Goal: Task Accomplishment & Management: Use online tool/utility

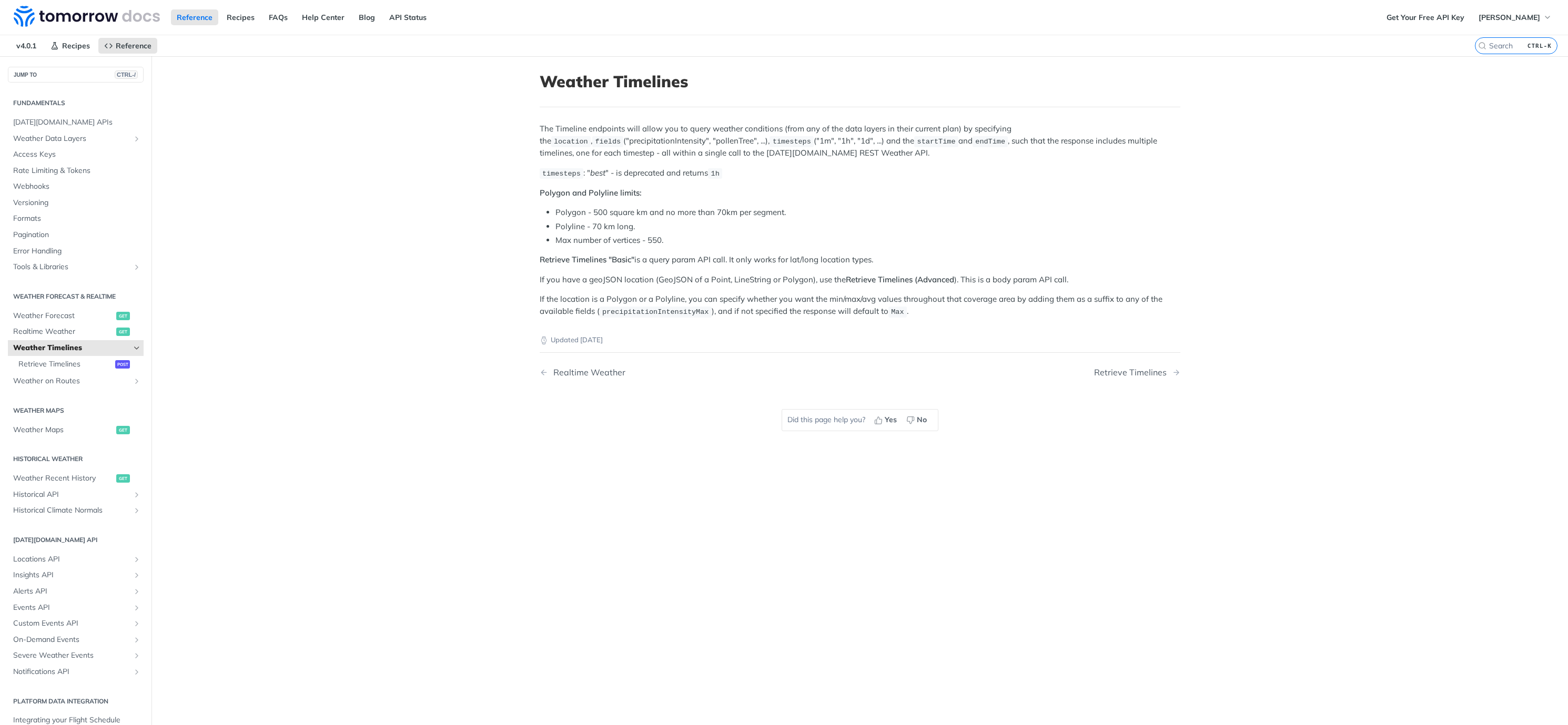
click at [907, 224] on li "Polyline - 70 km long." at bounding box center [868, 226] width 625 height 12
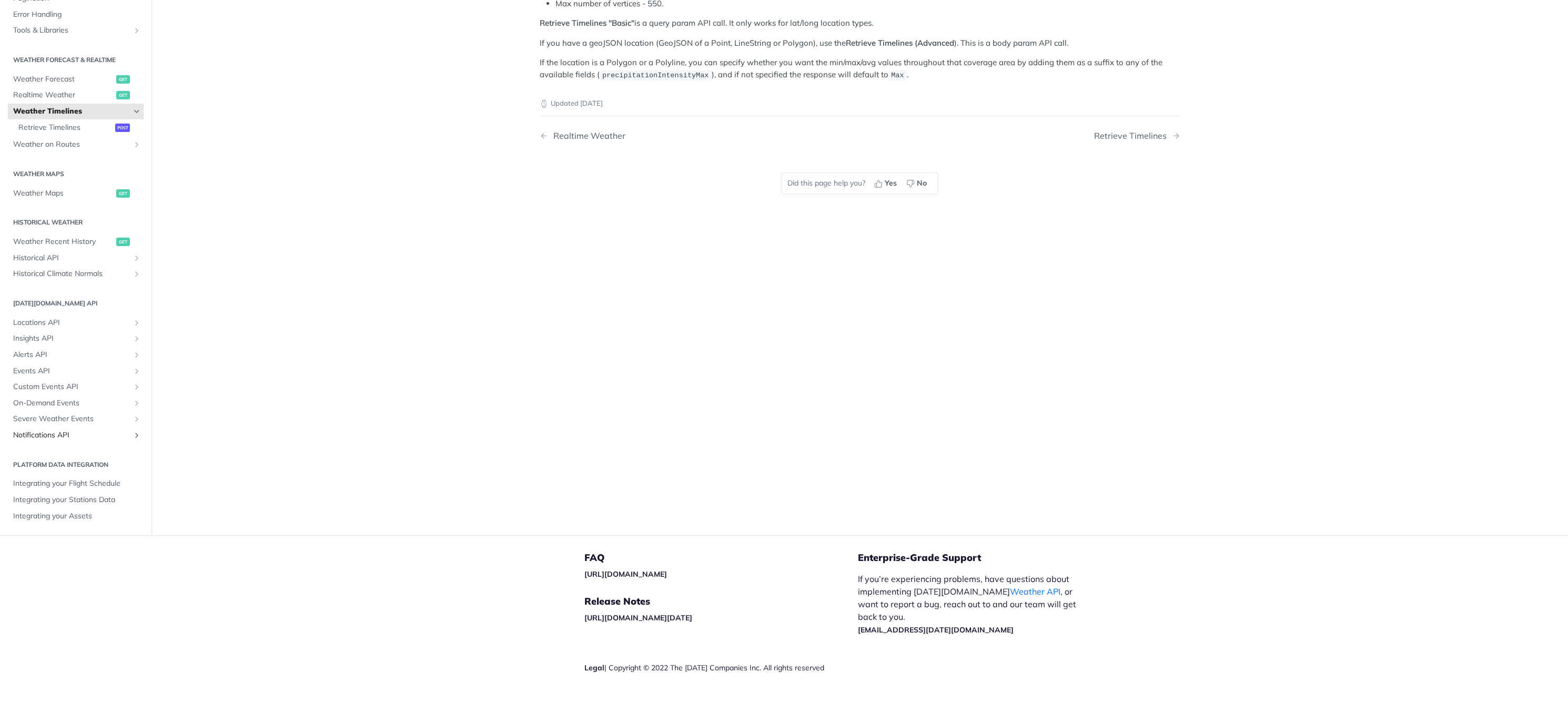
click at [79, 429] on link "Notifications API" at bounding box center [76, 435] width 136 height 16
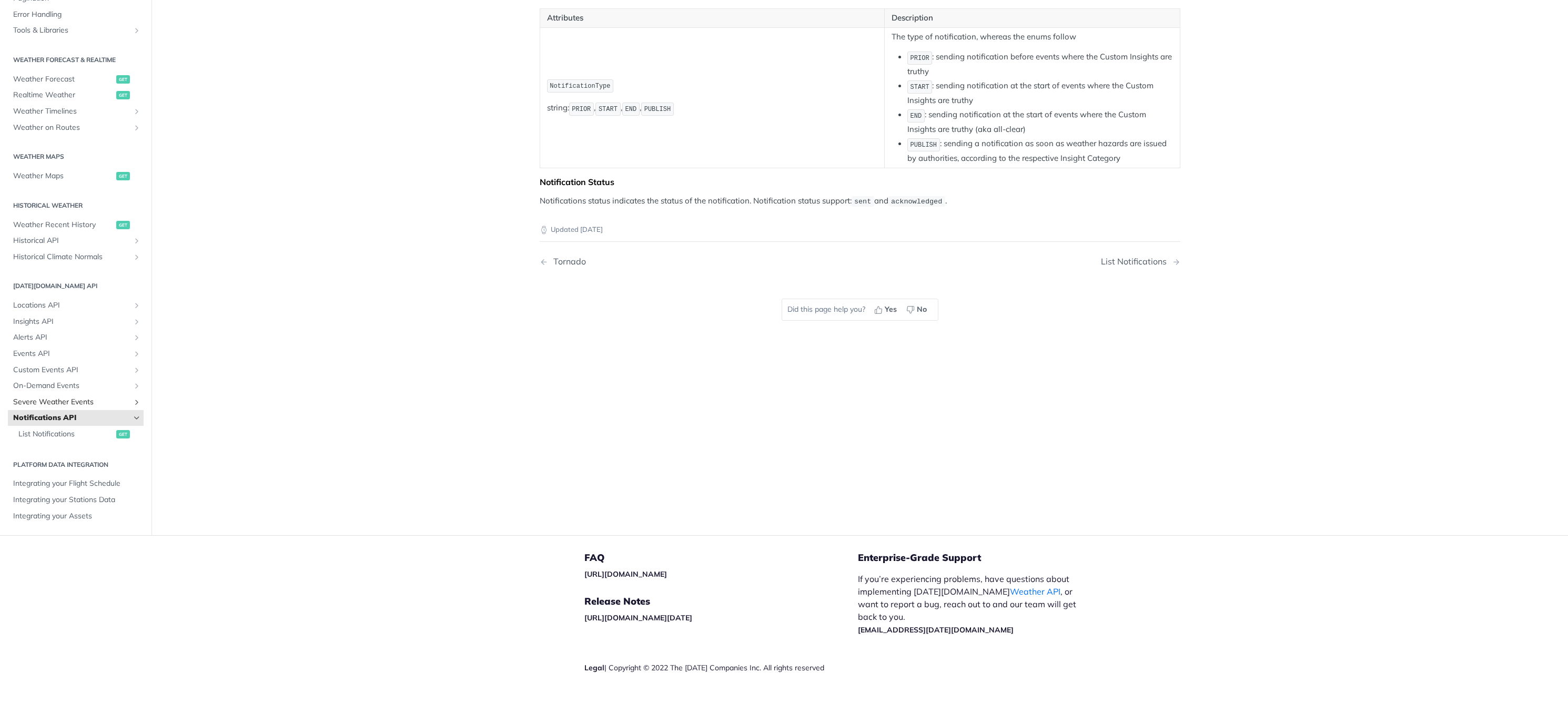
click at [102, 402] on span "Severe Weather Events" at bounding box center [71, 403] width 117 height 11
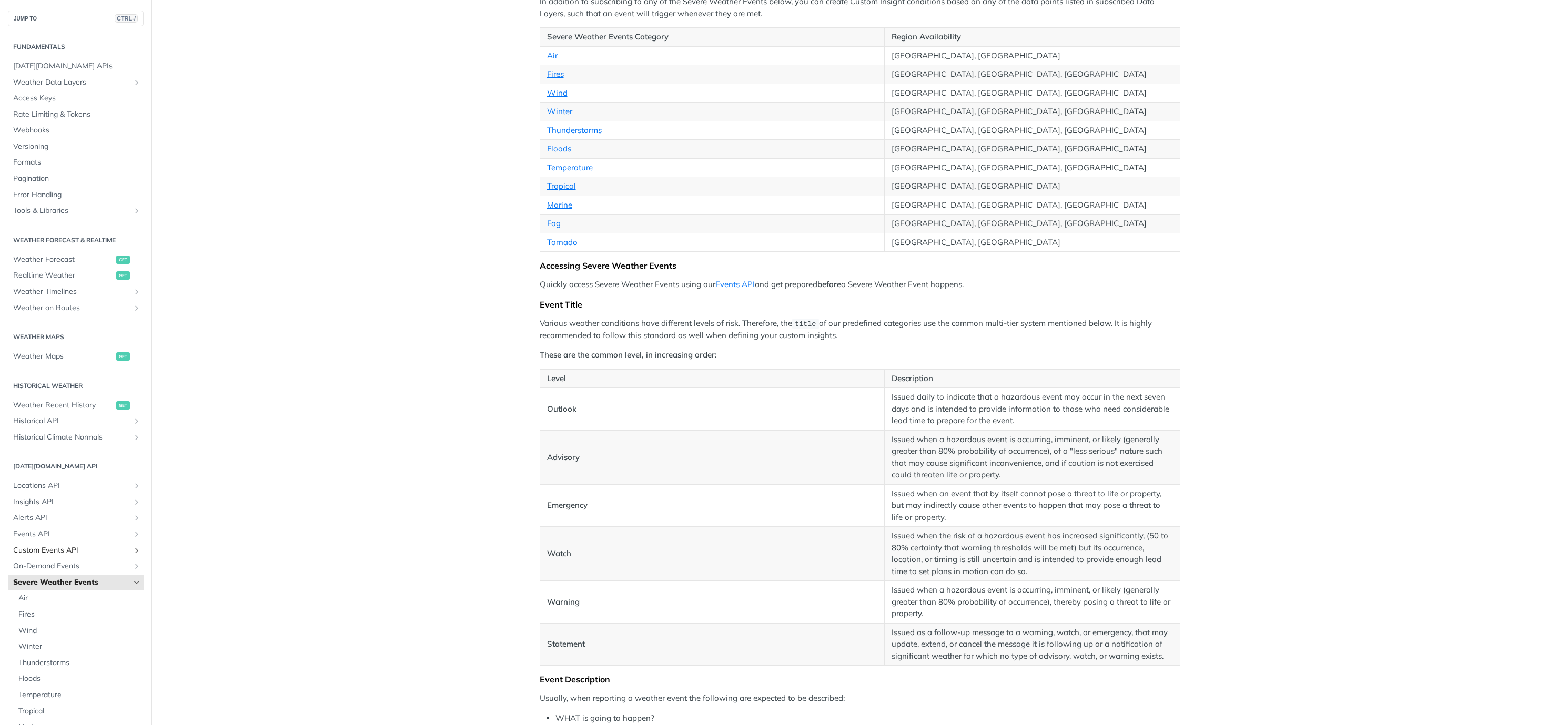
click at [74, 549] on span "Custom Events API" at bounding box center [71, 551] width 117 height 11
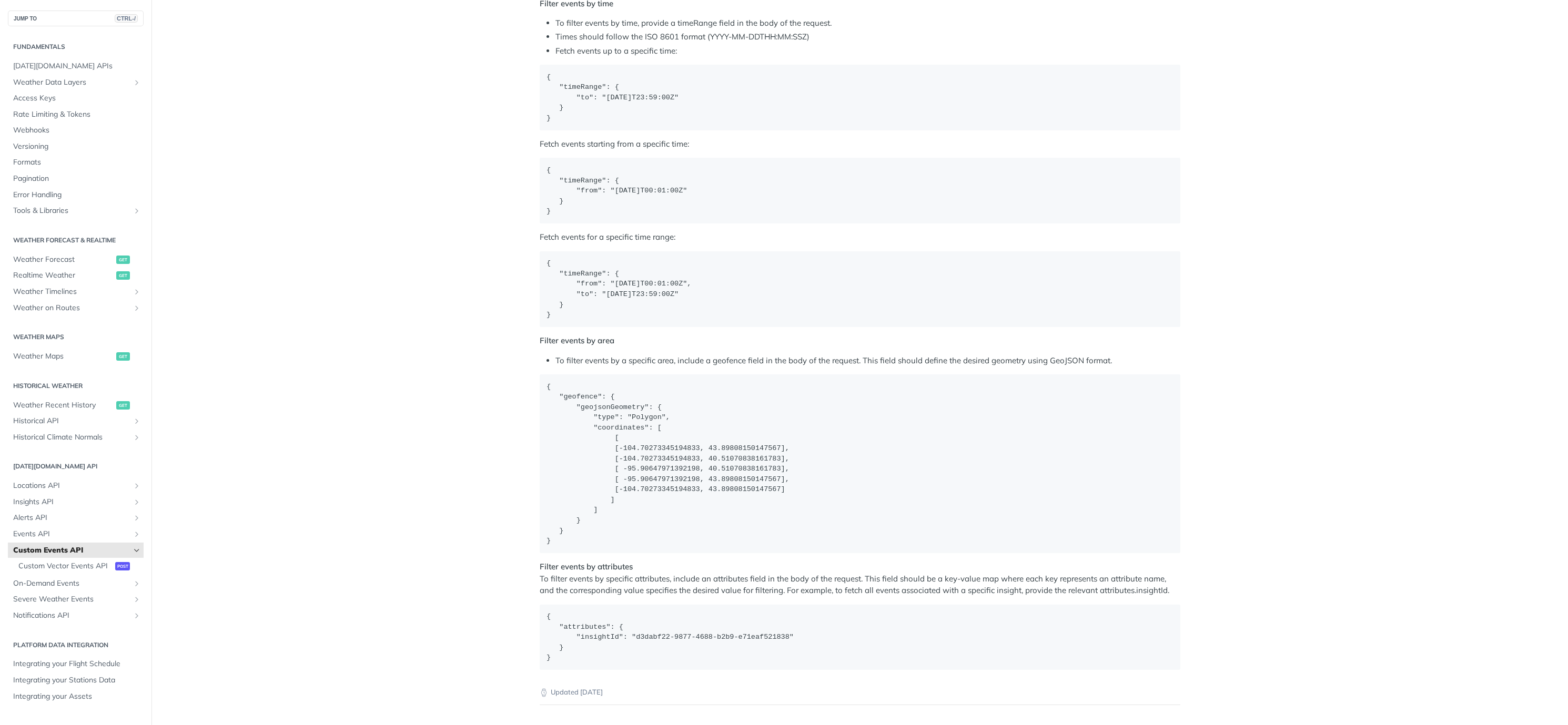
scroll to position [1641, 0]
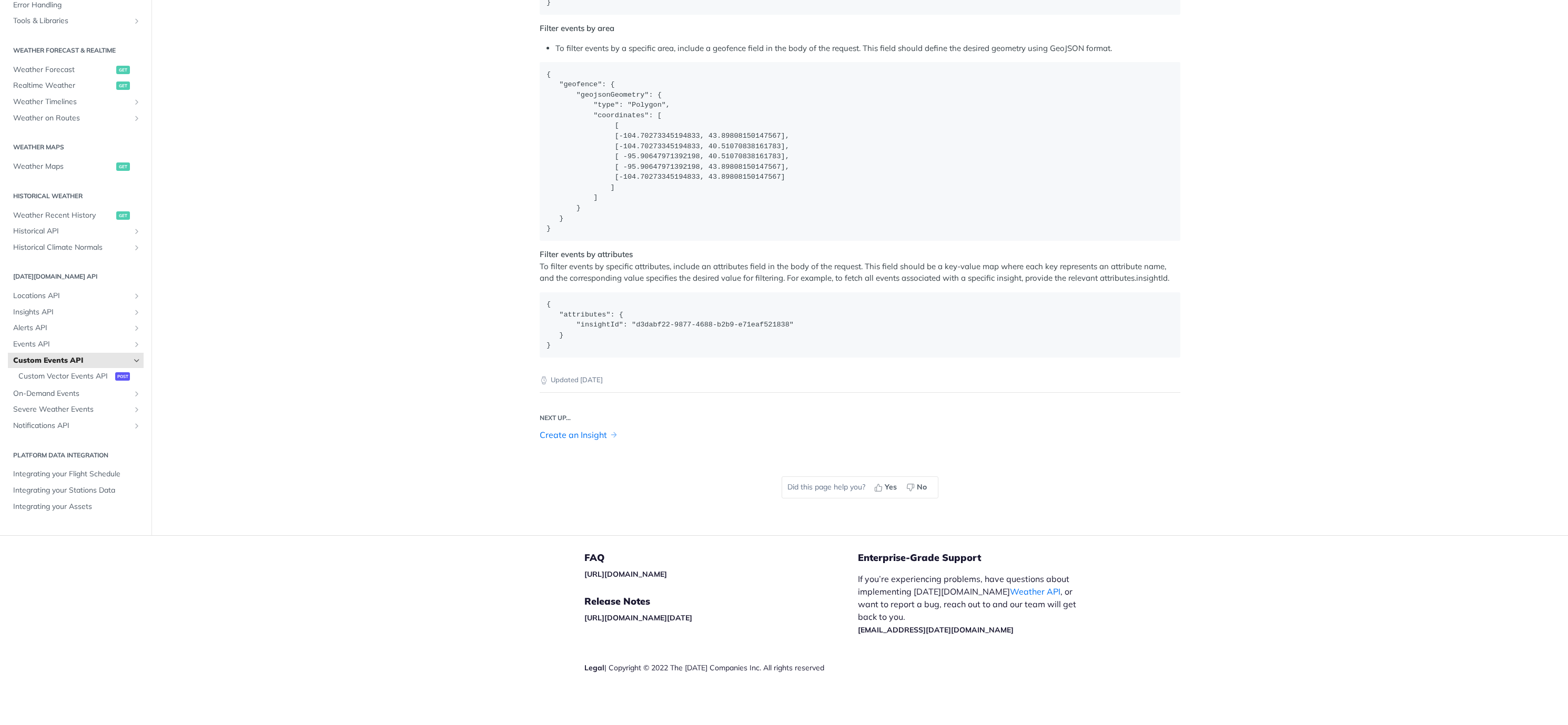
click at [586, 445] on li "Create an Insight" at bounding box center [860, 437] width 641 height 16
click at [585, 441] on link "Create an Insight" at bounding box center [574, 436] width 68 height 13
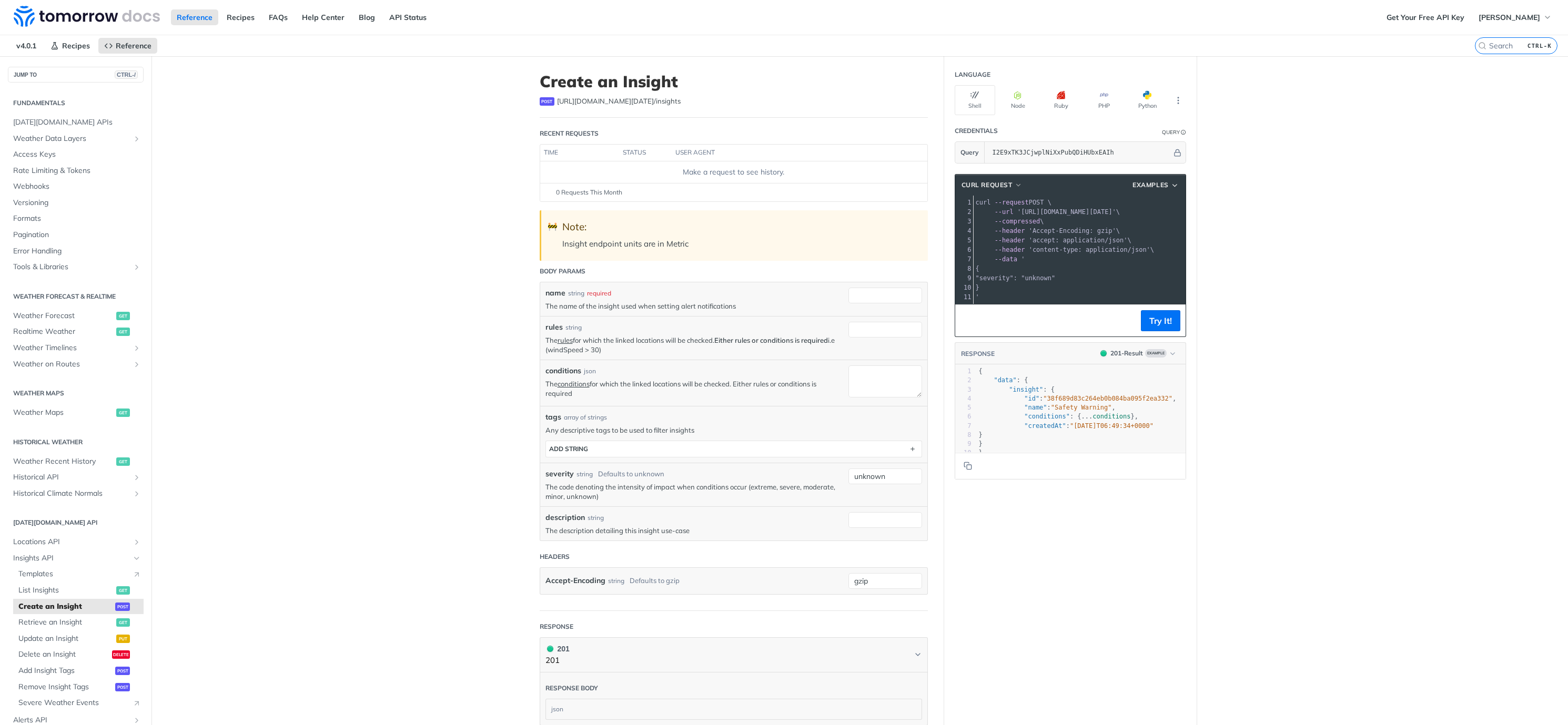
click at [706, 174] on div "Make a request to see history." at bounding box center [733, 173] width 379 height 11
click at [1173, 99] on icon "More ellipsis" at bounding box center [1178, 100] width 9 height 9
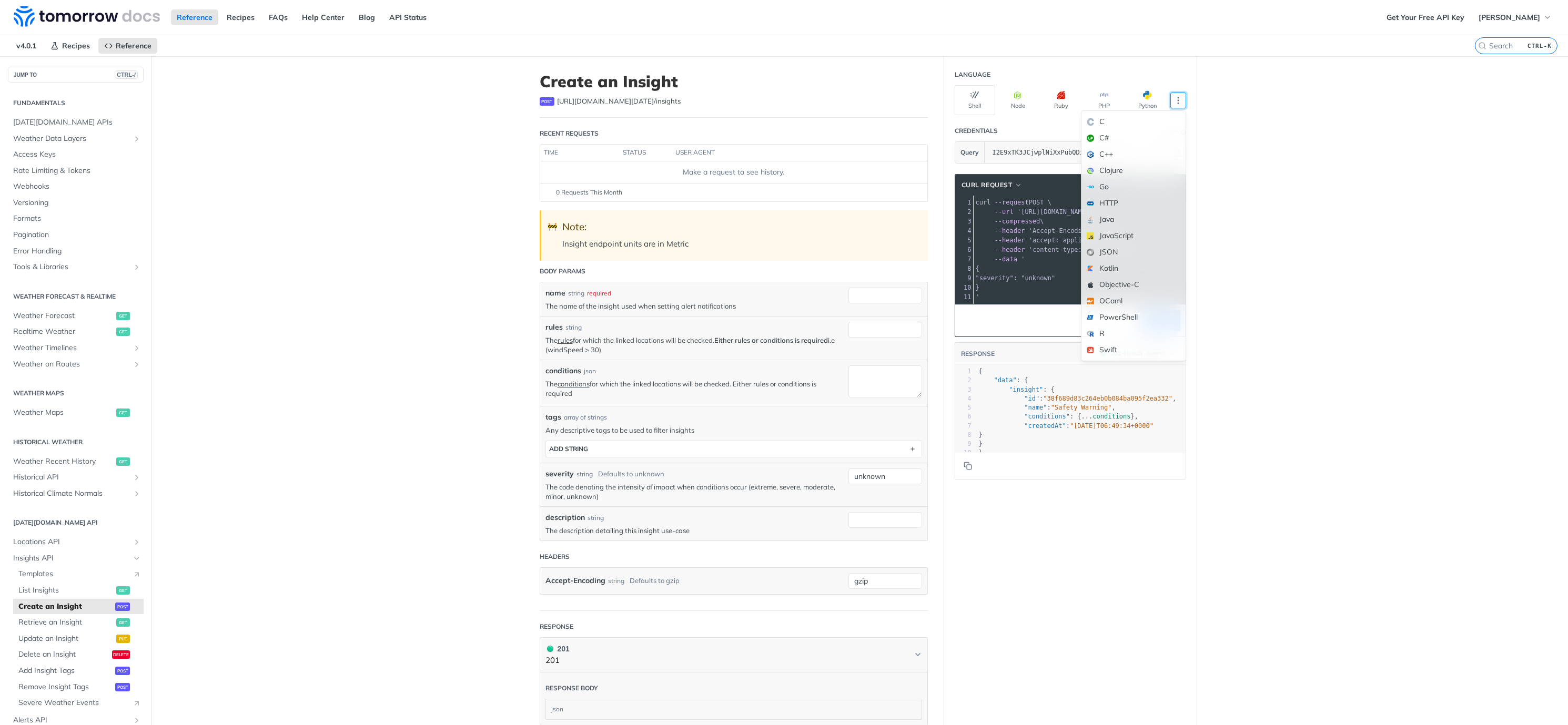
click at [478, 305] on main "JUMP TO CTRL-/ Fundamentals Tomorrow.io APIs Weather Data Layers Core Probabili…" at bounding box center [784, 467] width 1568 height 820
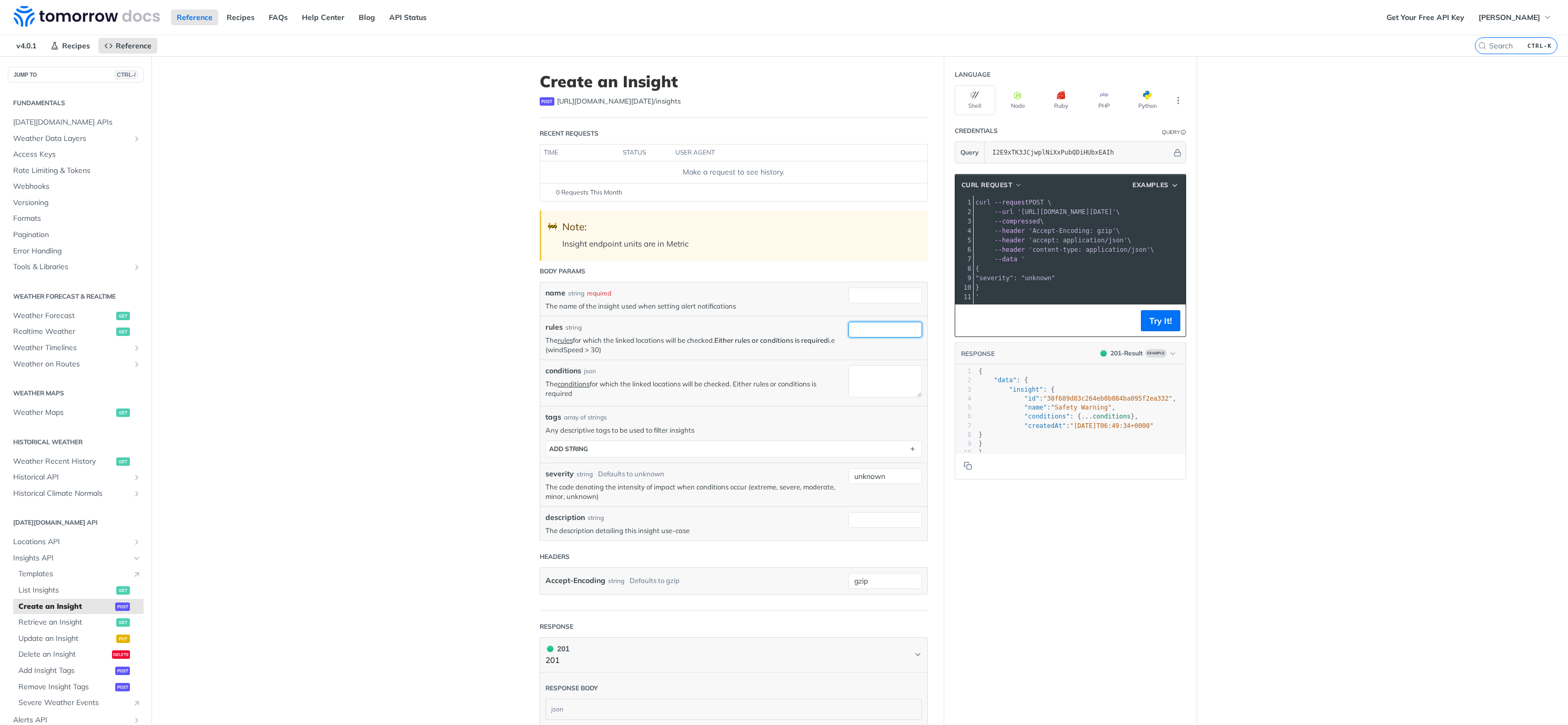
click at [892, 329] on input "rules" at bounding box center [885, 330] width 74 height 16
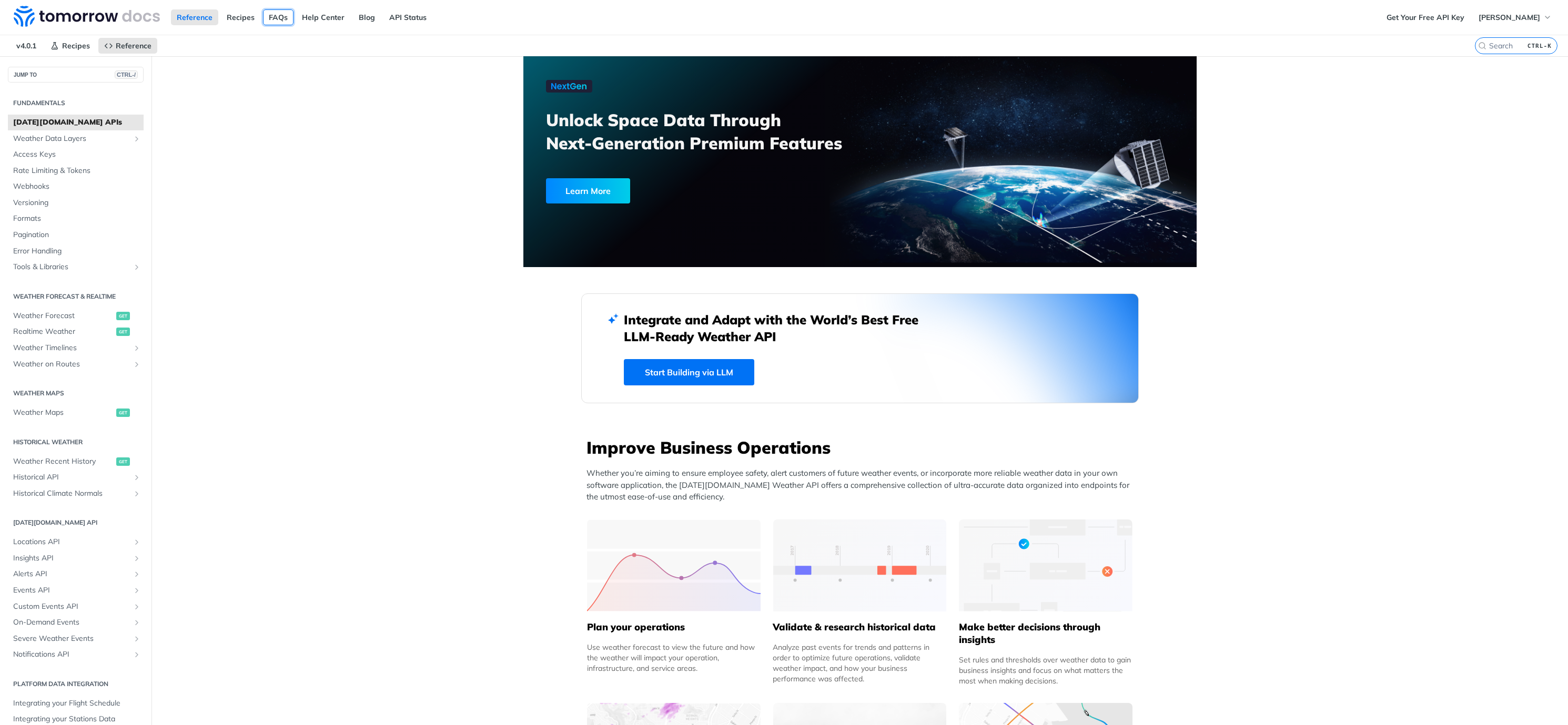
click at [278, 18] on link "FAQs" at bounding box center [278, 16] width 30 height 16
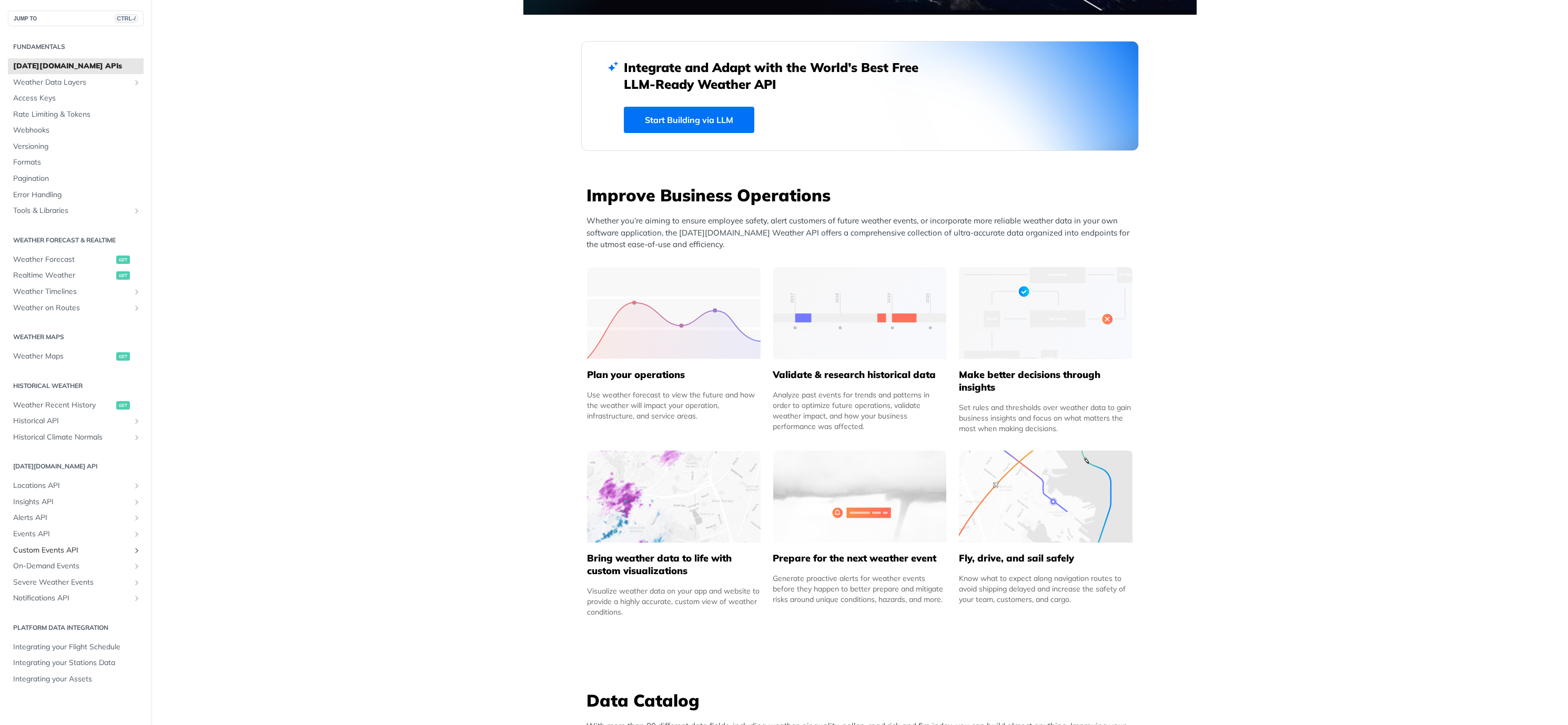
click at [78, 549] on span "Custom Events API" at bounding box center [71, 551] width 117 height 11
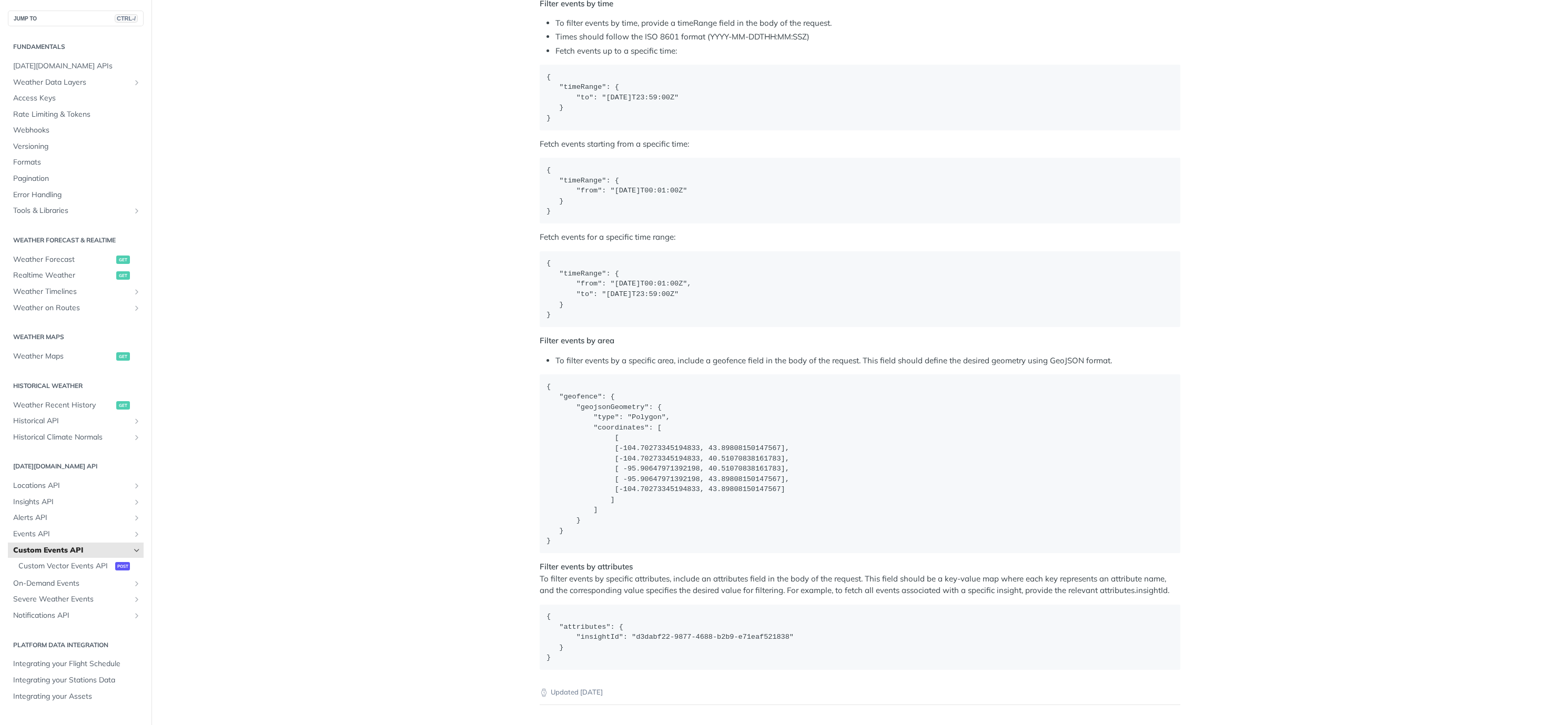
scroll to position [1644, 0]
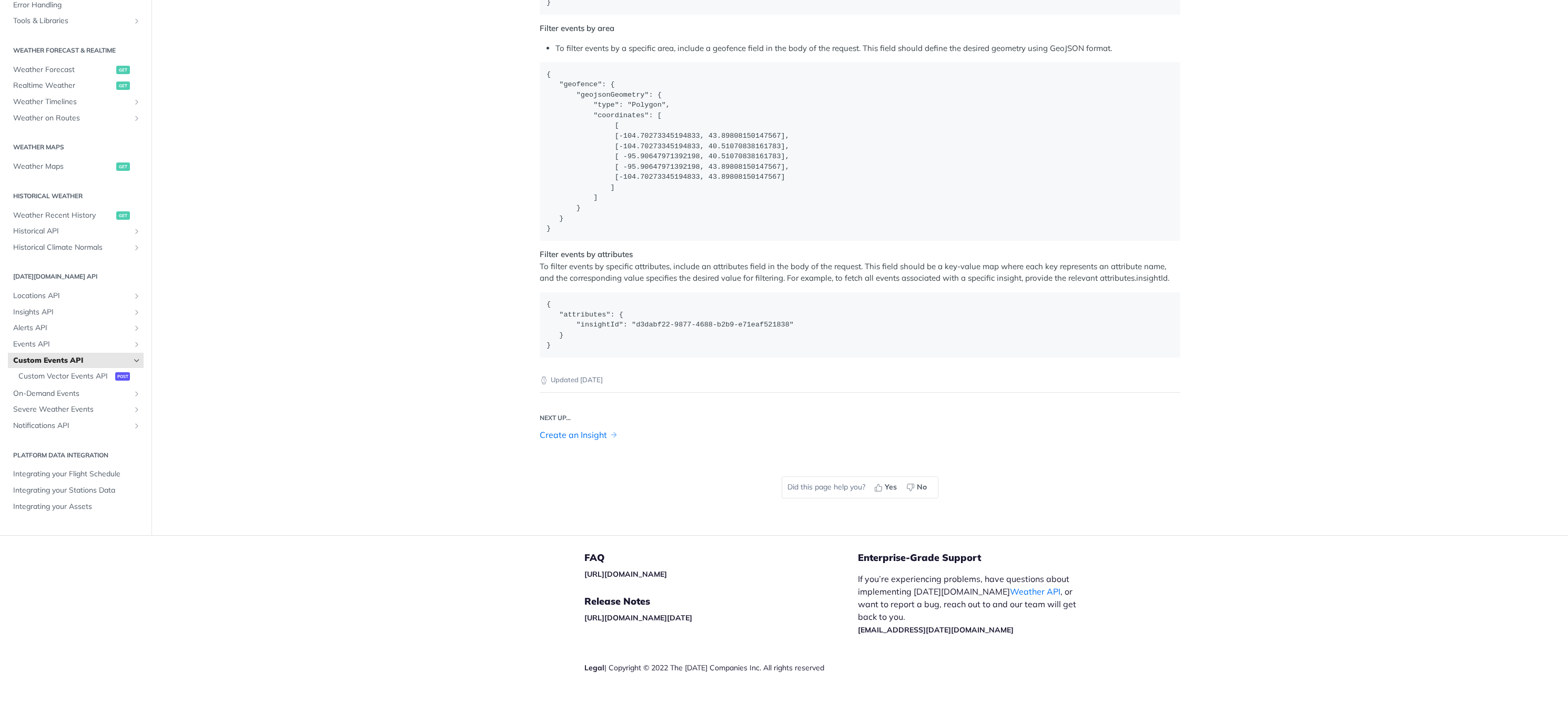
click at [549, 434] on link "Create an Insight" at bounding box center [574, 436] width 68 height 13
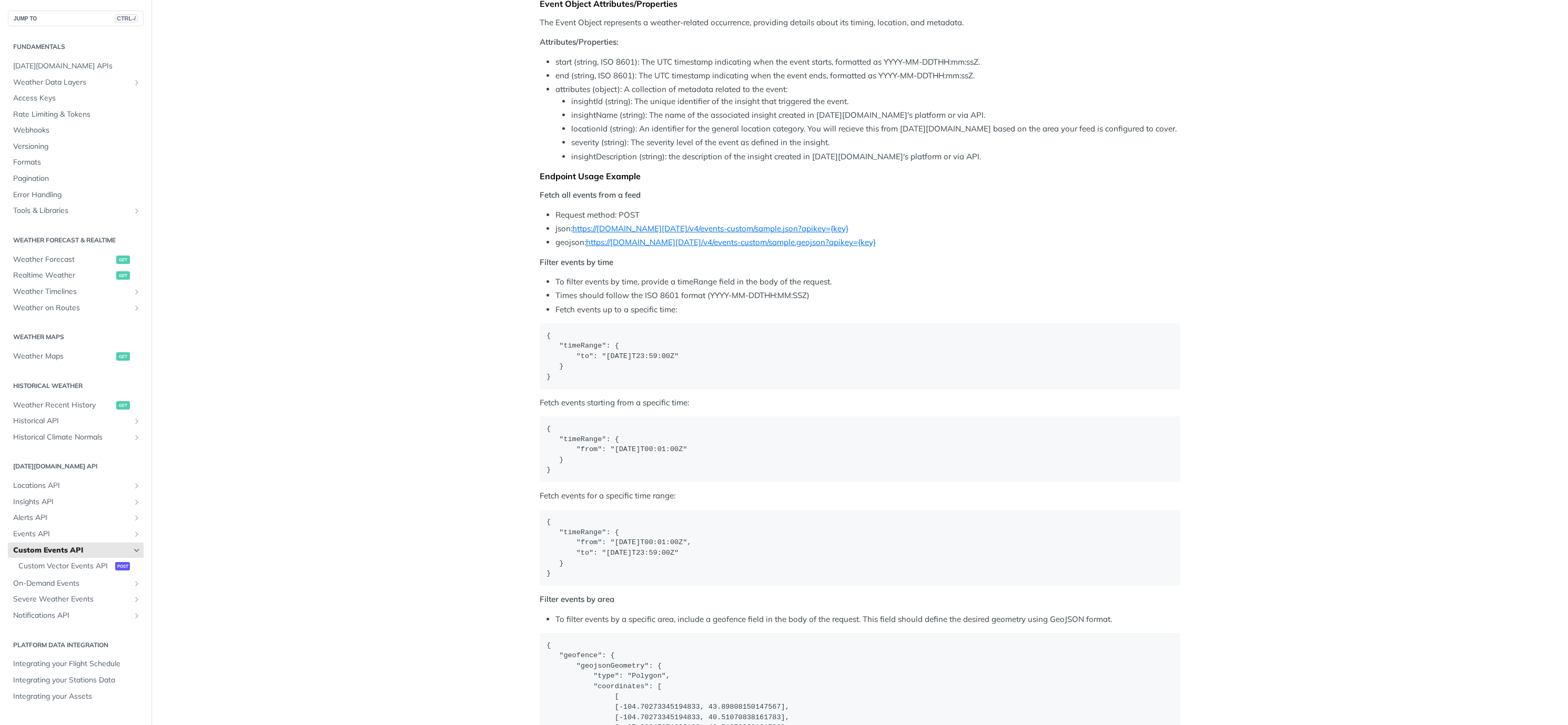
scroll to position [947, 0]
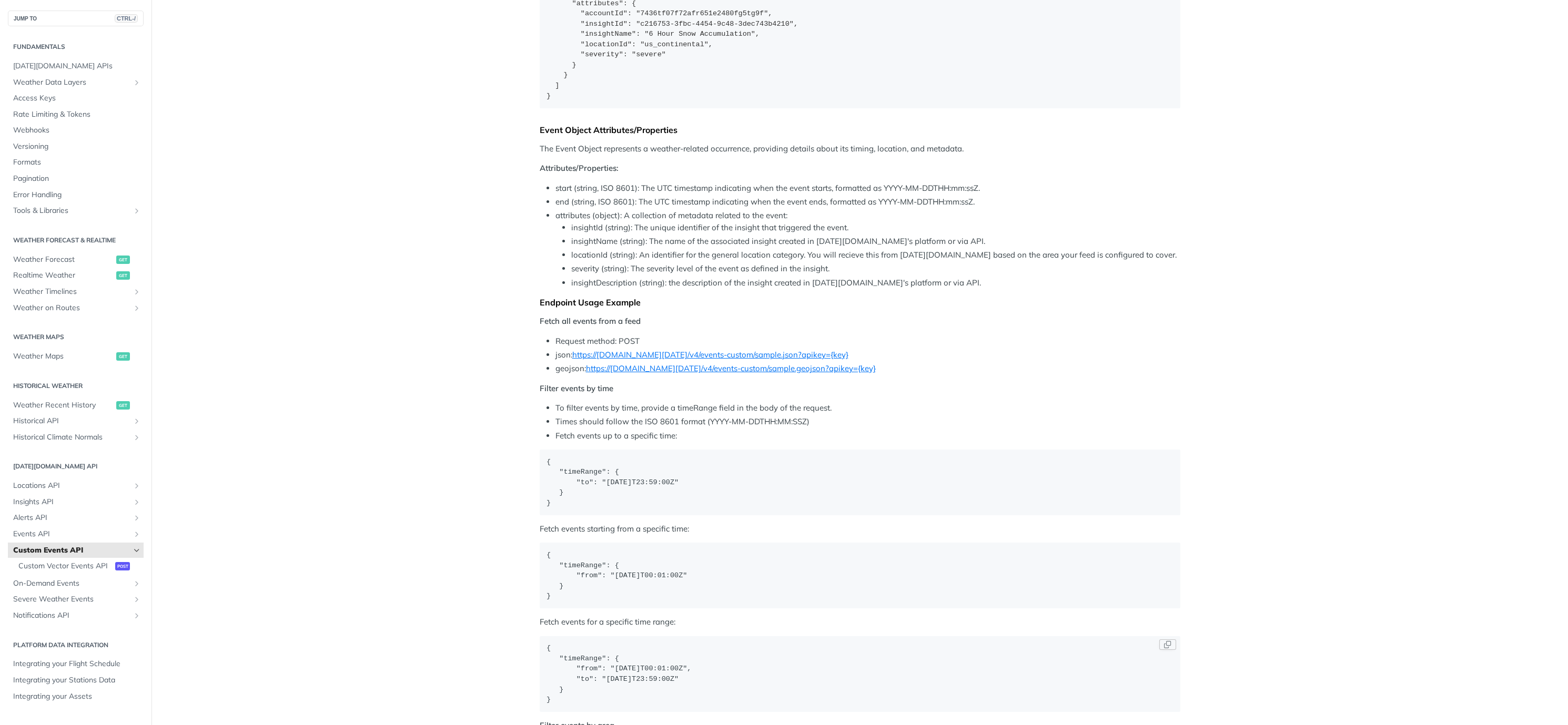
drag, startPoint x: 554, startPoint y: 657, endPoint x: 572, endPoint y: 690, distance: 37.6
click at [572, 690] on code "{ "timeRange": { "from": "2025-01-02T00:01:00Z", "to": "2025-01-02T23:59:00Z" }…" at bounding box center [860, 674] width 641 height 76
copy span ""timeRange": { "from": "2025-01-02T00:01:00Z", "to": "2025-01-02T23:59:00Z" }"
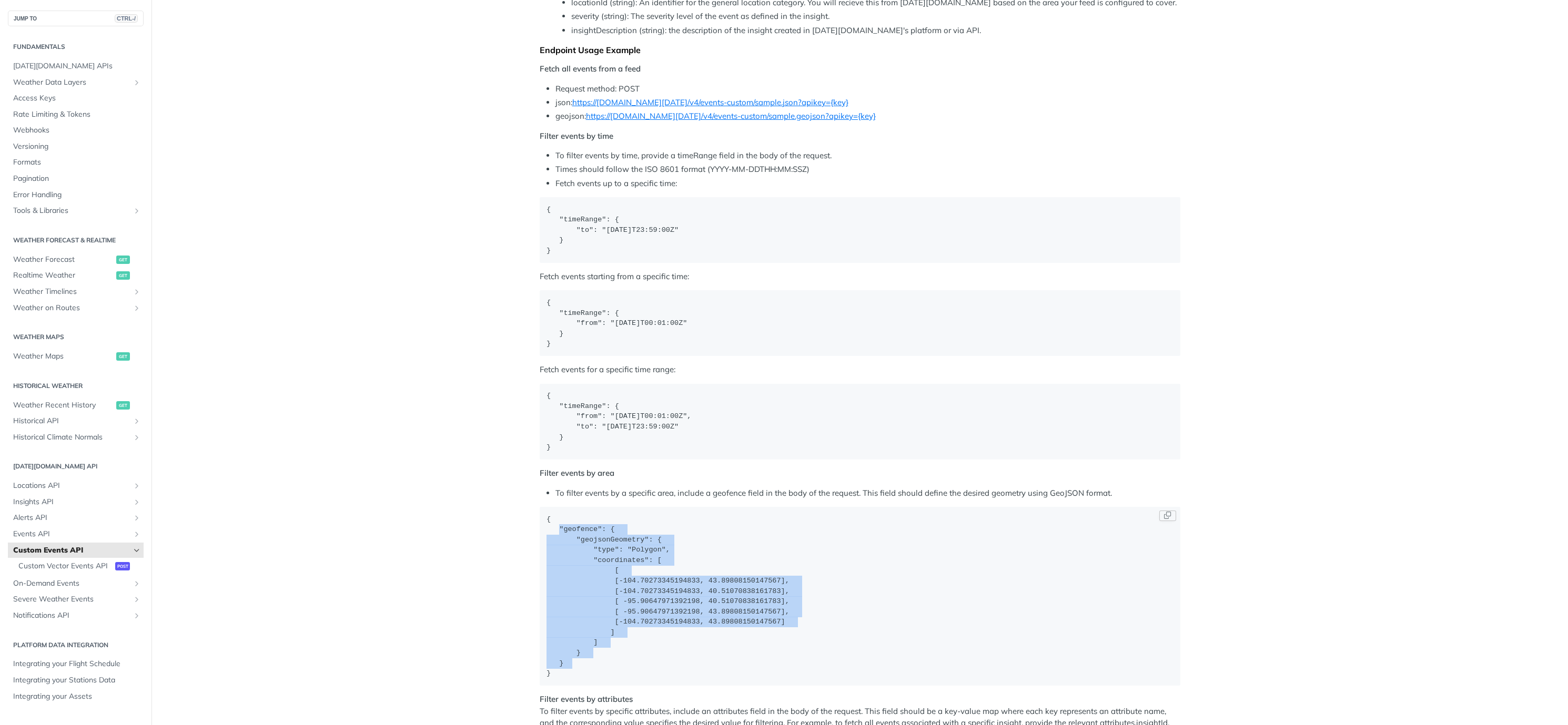
drag, startPoint x: 556, startPoint y: 528, endPoint x: 621, endPoint y: 665, distance: 151.6
click at [621, 665] on code "{ "geofence": { "geojsonGeometry": { "type": "Polygon", "coordinates": [ [ [-10…" at bounding box center [860, 596] width 641 height 179
copy span ""geofence": { "geojsonGeometry": { "type": "Polygon", "coordinates": [ [ [-104.…"
click at [609, 576] on code "{ "geofence": { "geojsonGeometry": { "type": "Polygon", "coordinates": [ [ [-10…" at bounding box center [860, 596] width 641 height 179
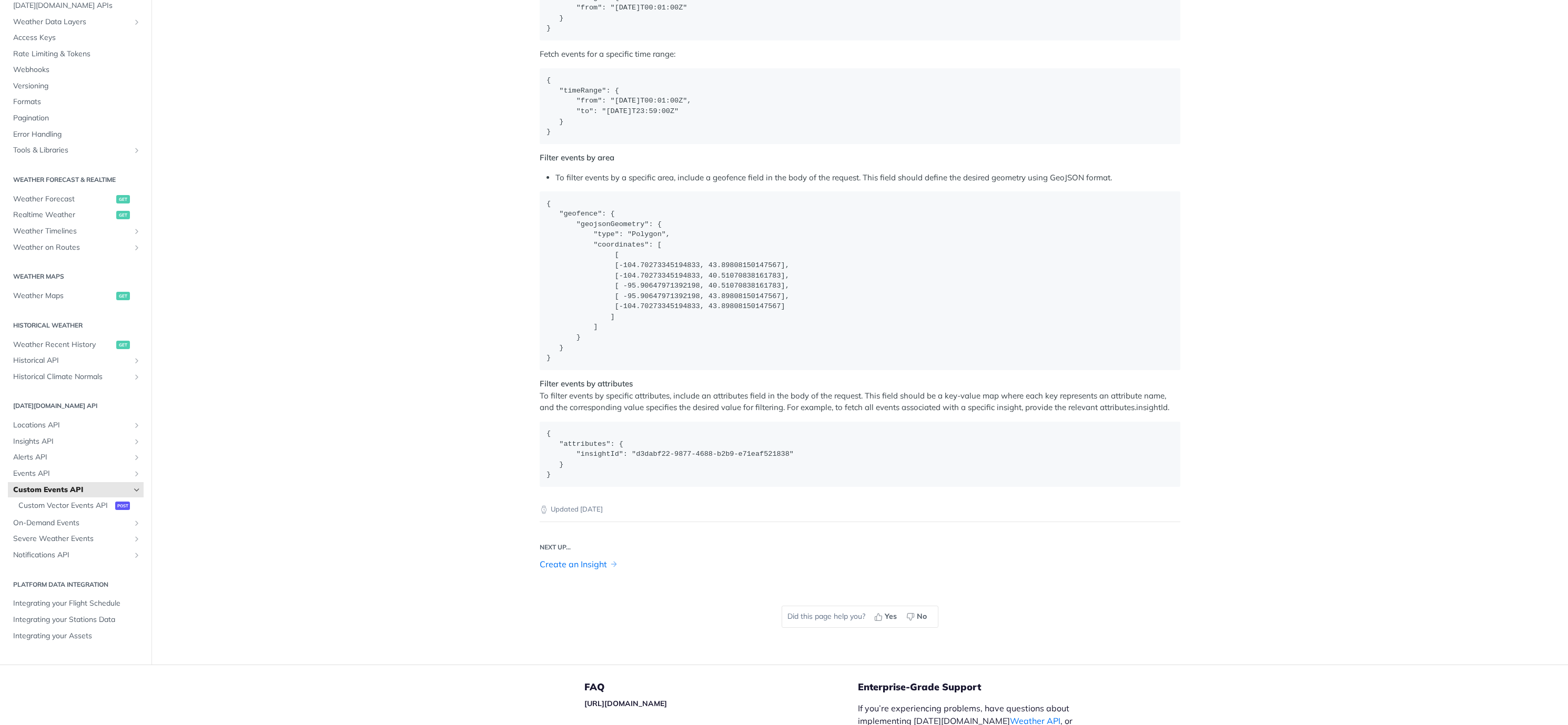
scroll to position [1578, 0]
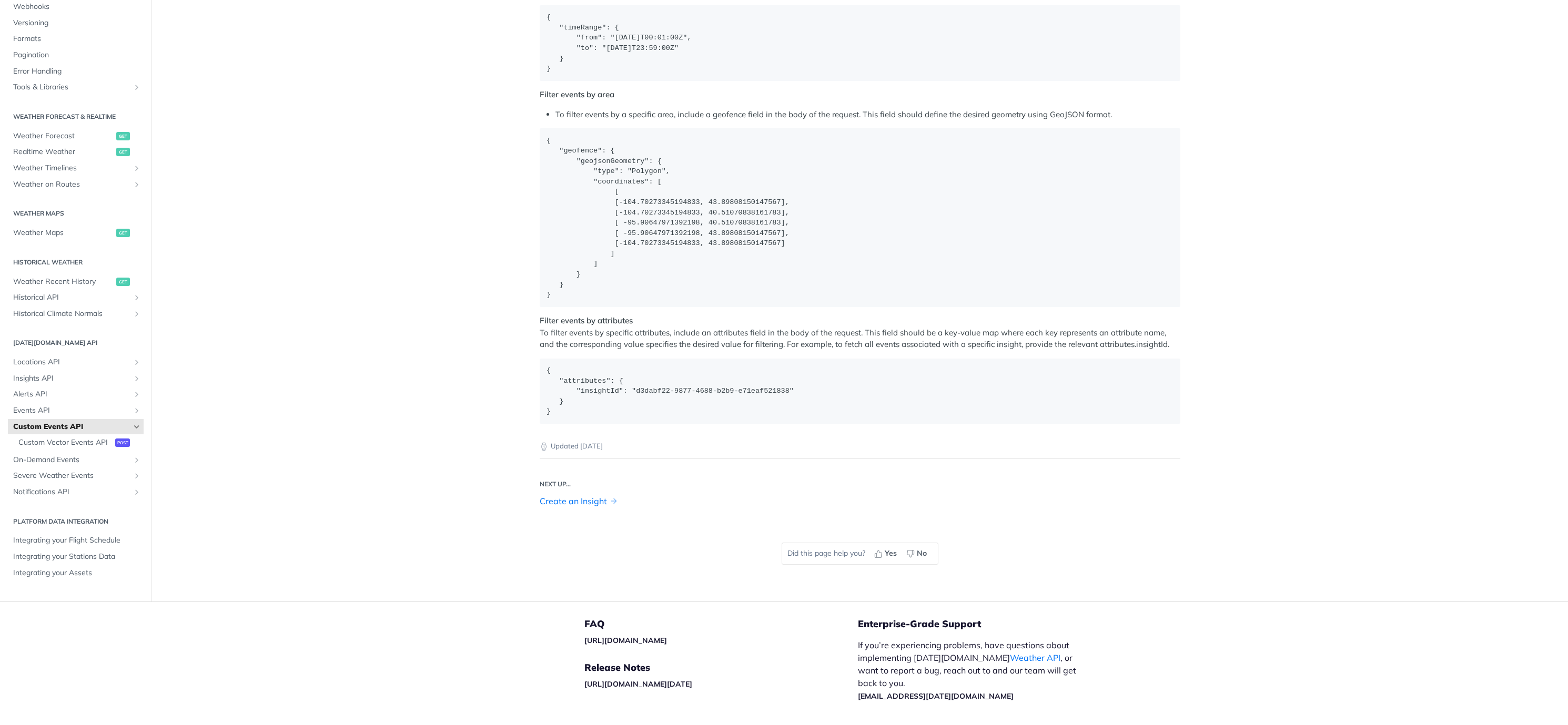
click at [590, 504] on link "Create an Insight" at bounding box center [574, 501] width 68 height 13
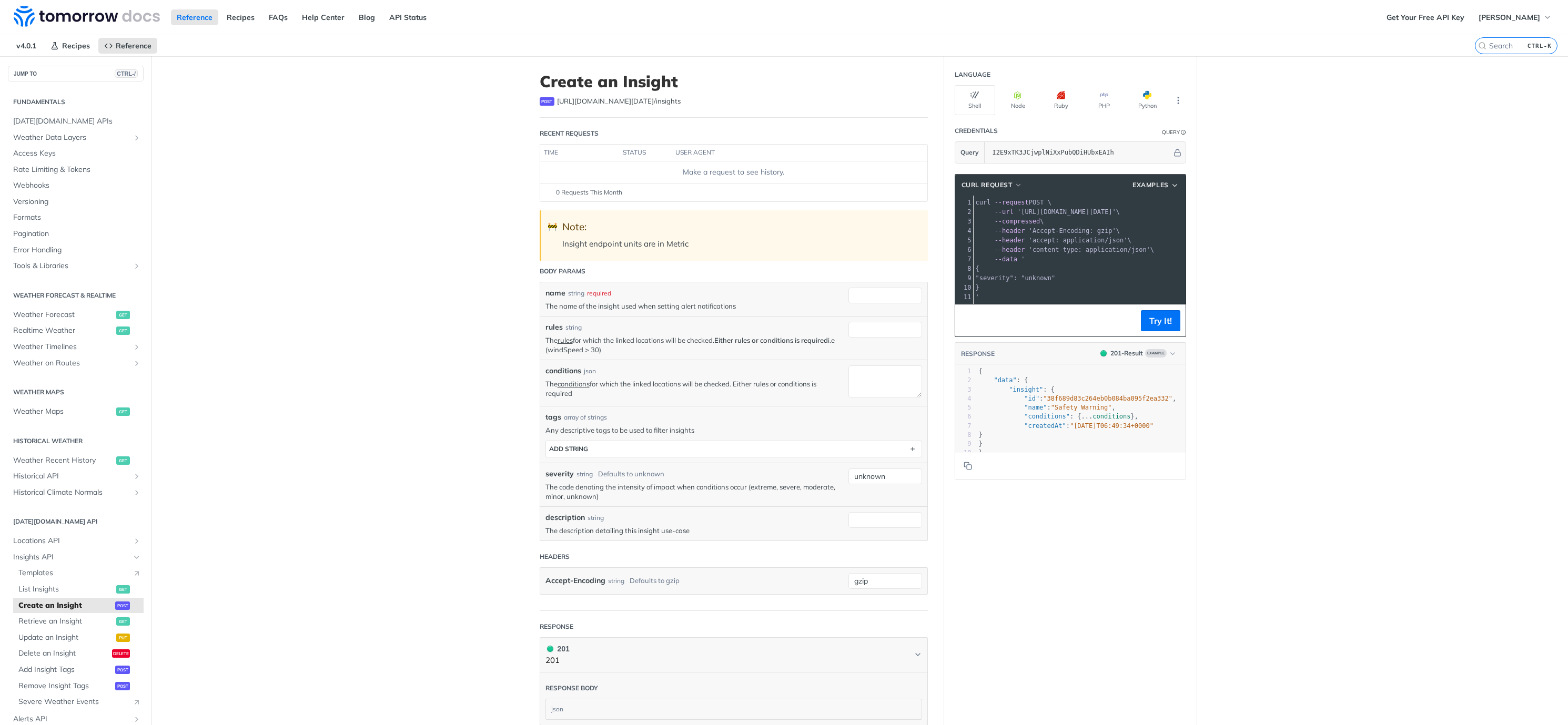
click at [737, 177] on div "Make a request to see history." at bounding box center [733, 173] width 379 height 11
click at [874, 297] on input "name" at bounding box center [885, 295] width 74 height 16
type input "testweather"
click at [570, 337] on link "rules" at bounding box center [565, 340] width 16 height 8
click at [888, 333] on input "rules" at bounding box center [885, 330] width 74 height 16
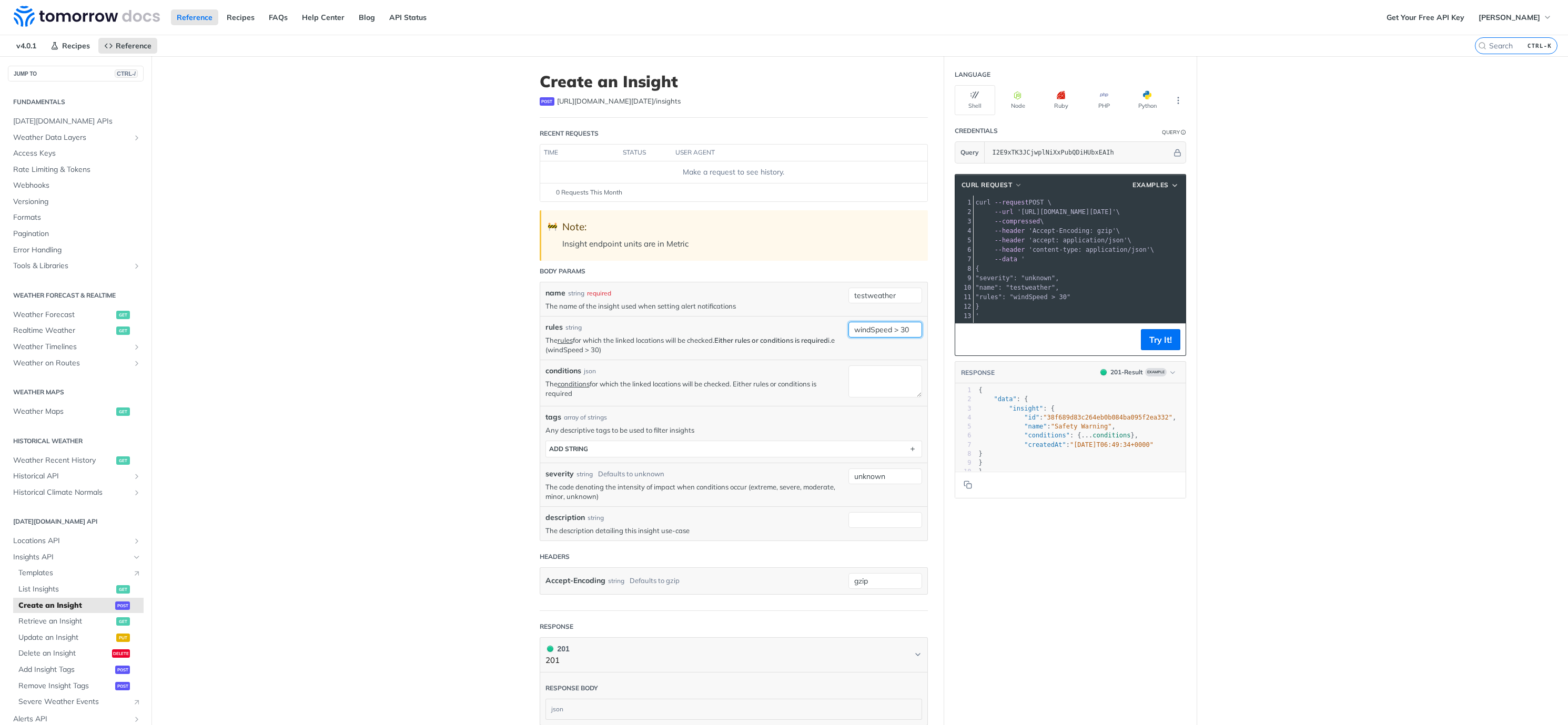
click at [868, 330] on input "windSpeed > 30" at bounding box center [885, 330] width 74 height 16
click at [868, 325] on input "windSpeed > 30 AND" at bounding box center [885, 330] width 74 height 16
paste input "snowAccumulation"
click at [857, 327] on input "windSpeed > 30 OR snowAccumulation > 10" at bounding box center [885, 330] width 74 height 16
paste input "rainIntensity"
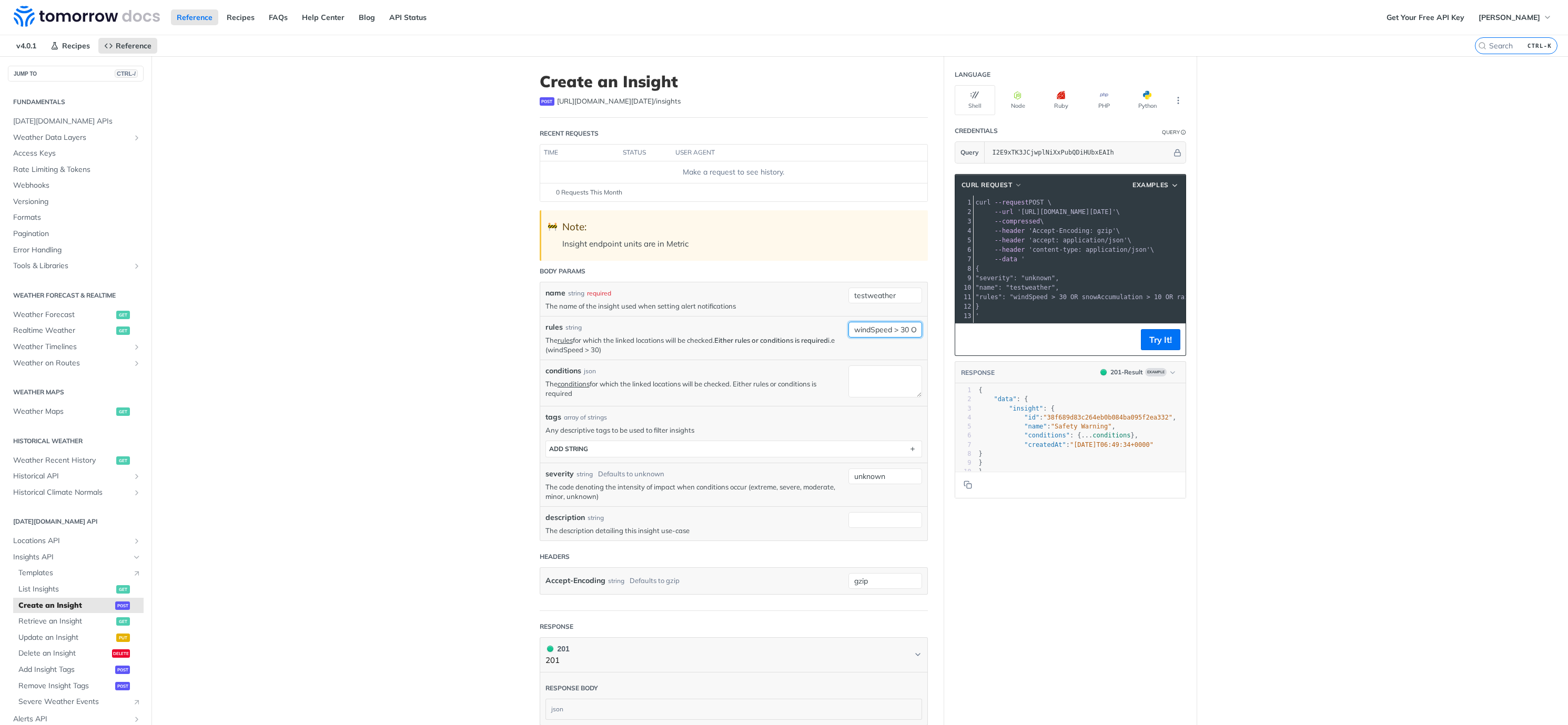
click at [888, 326] on input "windSpeed > 30 OR snowAccumulation > 10 OR rainIntensity > 10" at bounding box center [885, 330] width 74 height 16
paste input "visibility"
click at [888, 326] on input "windSpeed > 30 OR snowAccumulation > 10 OR rainIntensity > 10 OR visibility <" at bounding box center [885, 330] width 74 height 16
type input "windSpeed > 30 OR snowAccumulation > 10 OR rainIntensity > 10 OR visibility < 1"
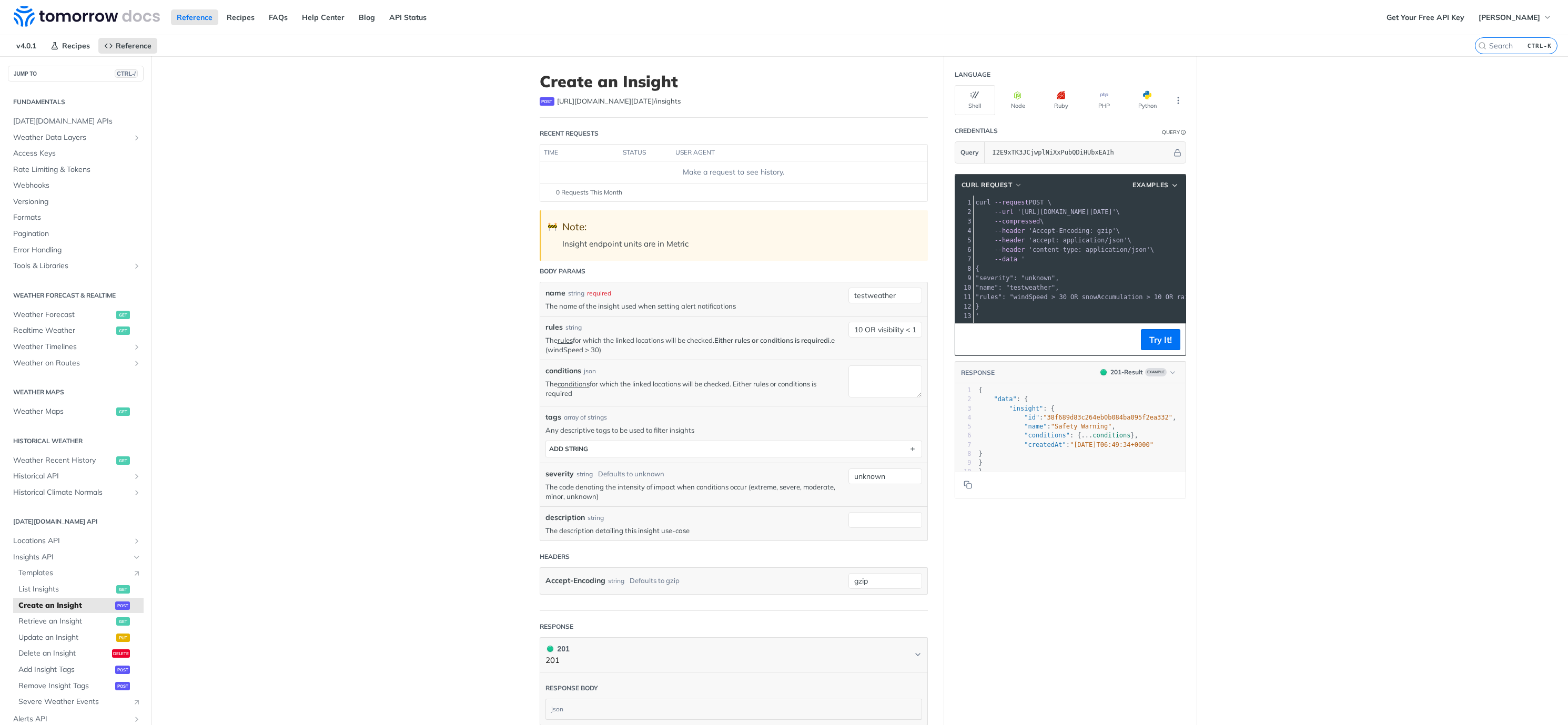
scroll to position [0, 0]
click at [494, 417] on main "JUMP TO CTRL-/ Fundamentals Tomorrow.io APIs Weather Data Layers Core Probabili…" at bounding box center [784, 467] width 1568 height 820
click at [880, 382] on textarea "conditions" at bounding box center [885, 381] width 74 height 32
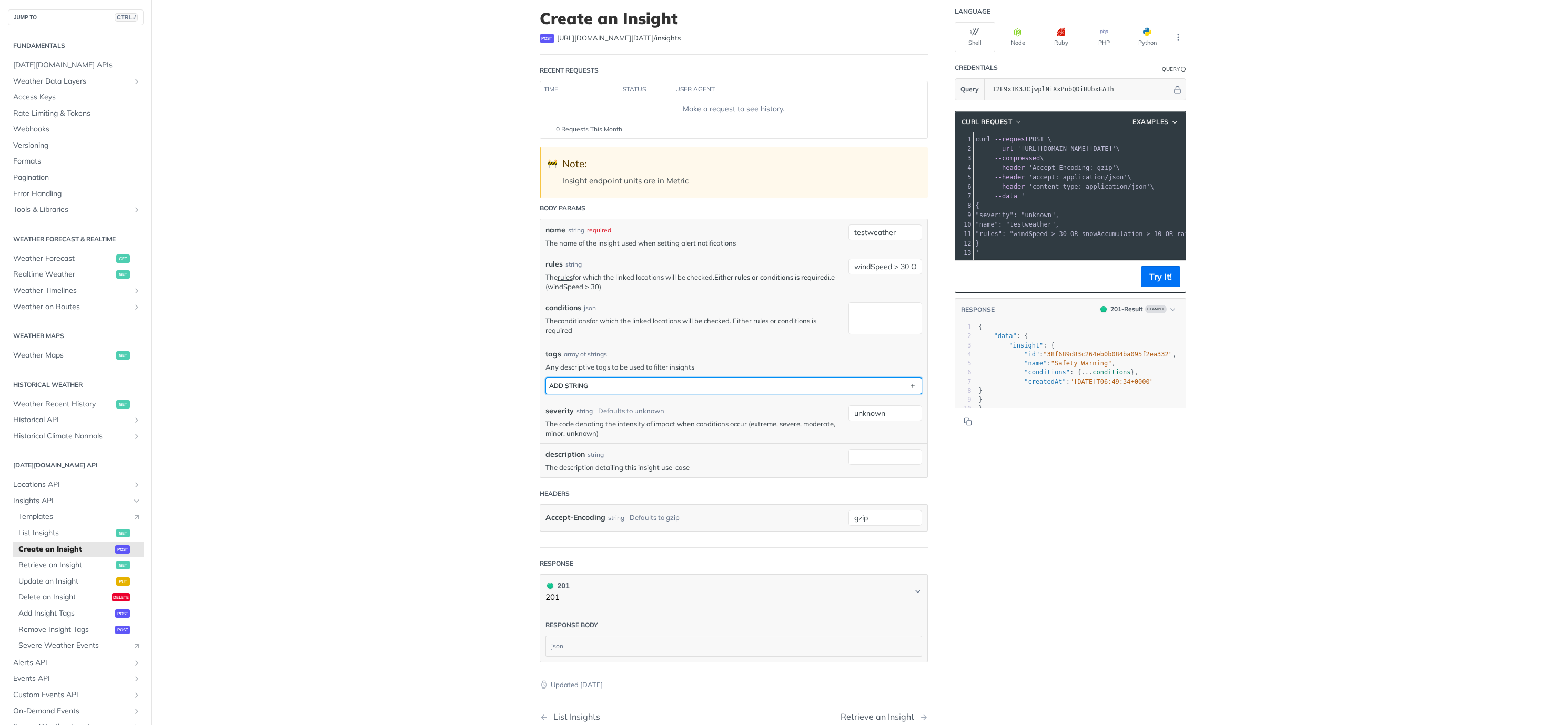
click at [659, 378] on button "ADD string" at bounding box center [733, 385] width 375 height 16
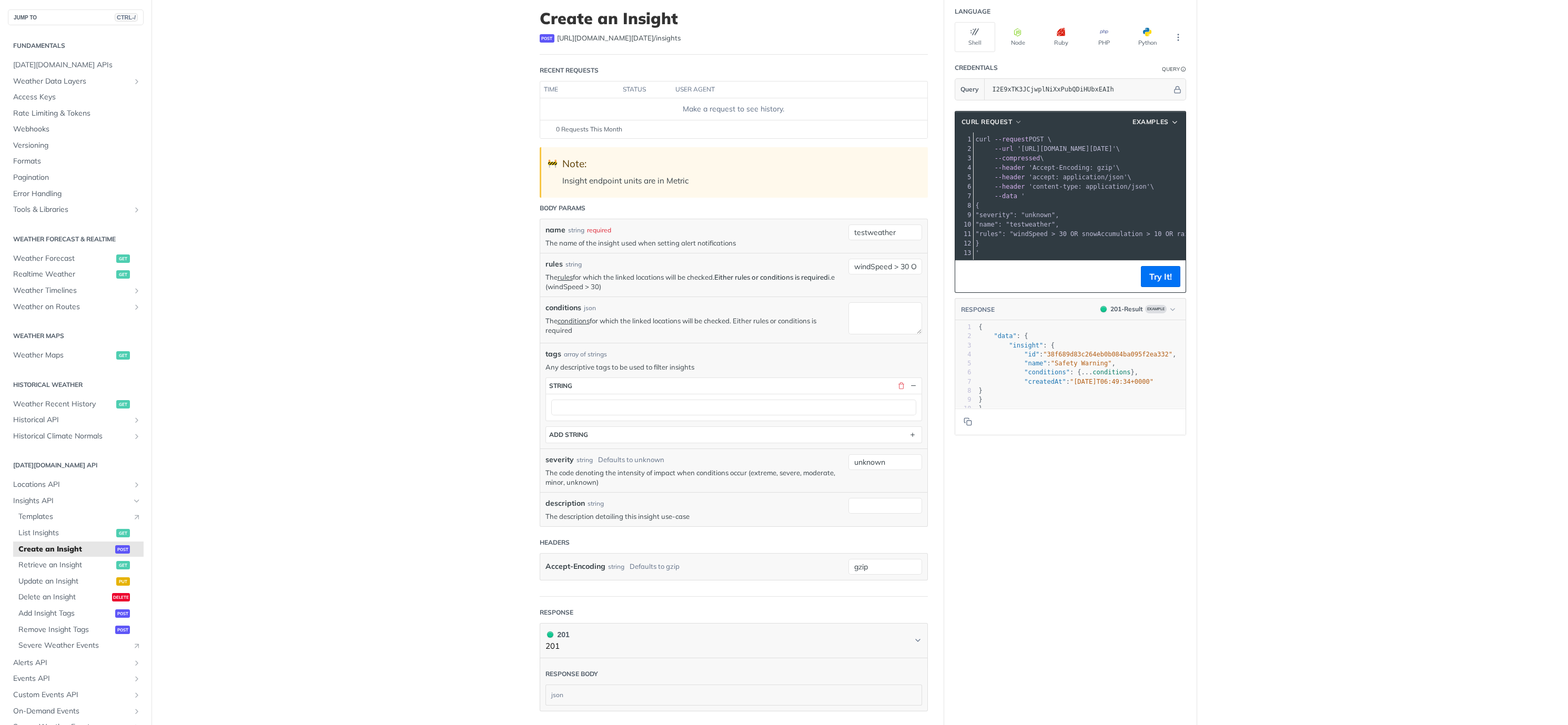
click at [487, 395] on main "JUMP TO CTRL-/ Fundamentals Tomorrow.io APIs Weather Data Layers Core Probabili…" at bounding box center [784, 427] width 1568 height 868
click at [900, 389] on button "button" at bounding box center [901, 386] width 9 height 9
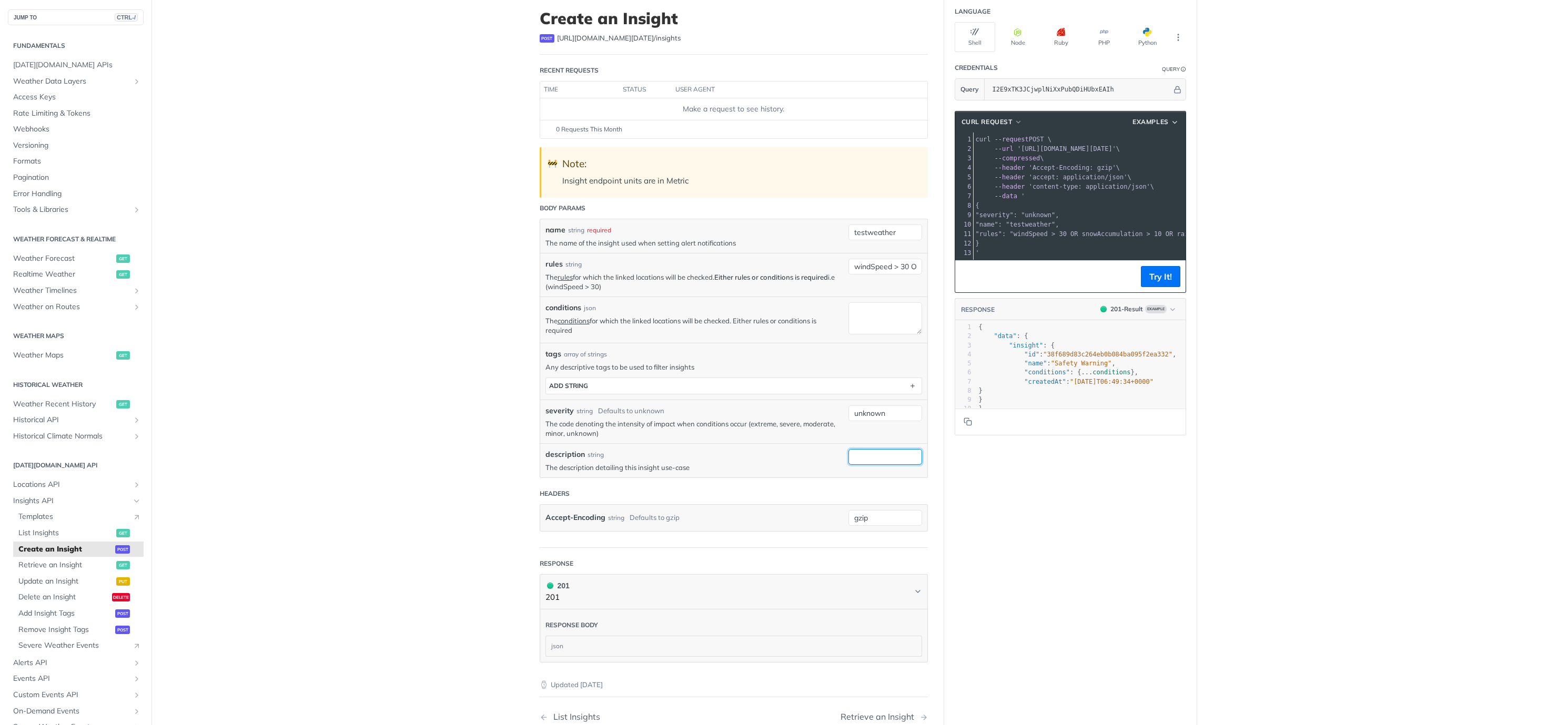
click at [899, 461] on input "description" at bounding box center [885, 457] width 74 height 16
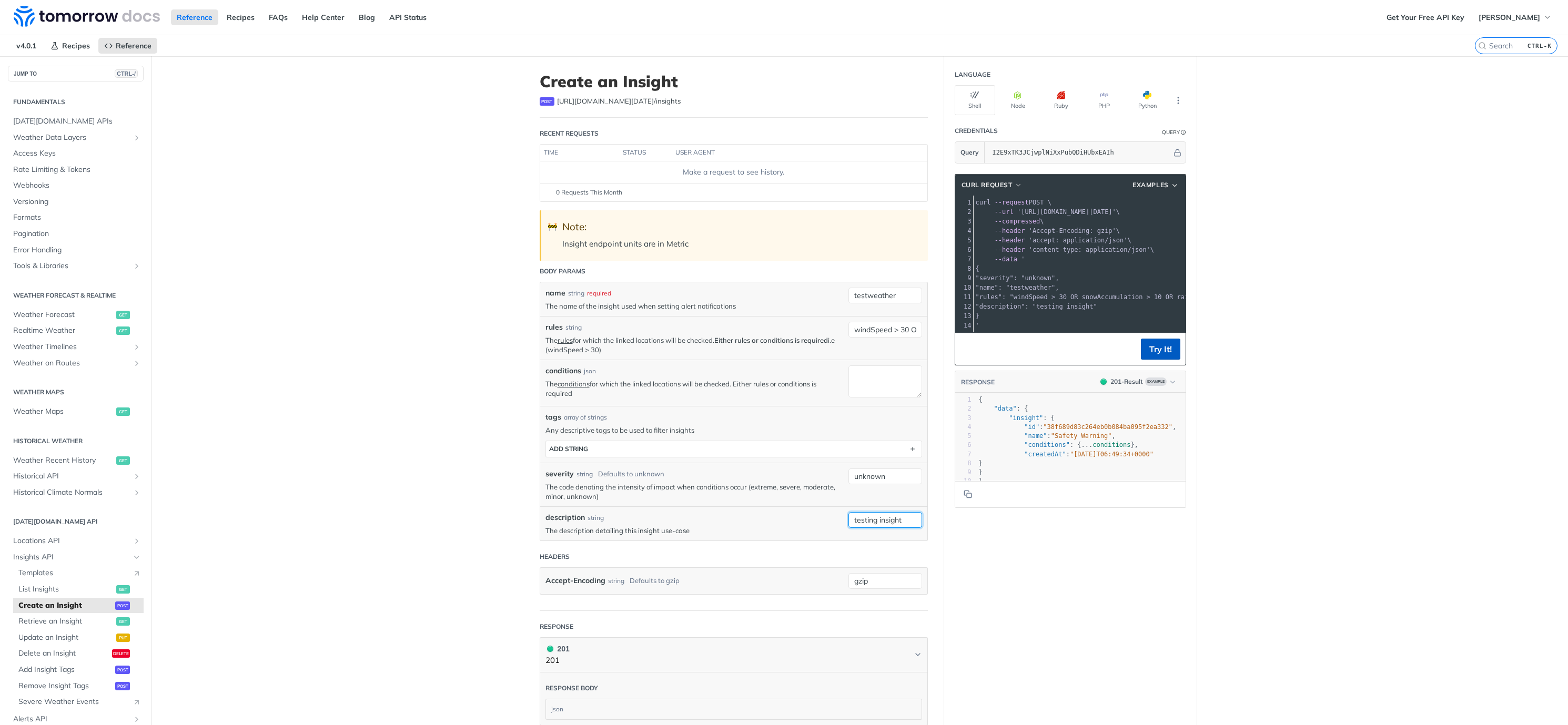
type input "testing insight"
click at [1166, 360] on button "Try It!" at bounding box center [1161, 349] width 39 height 21
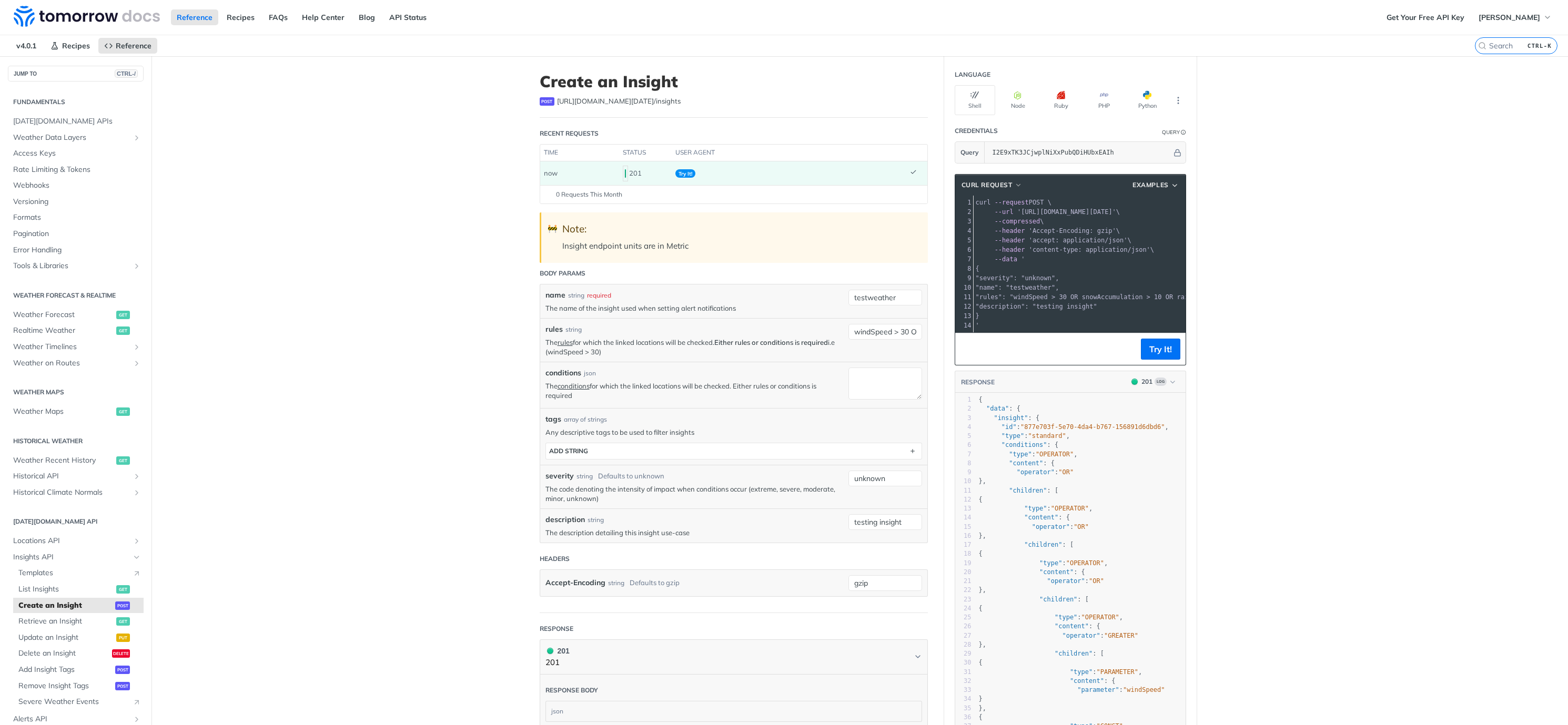
click at [1058, 280] on span ""severity": "unknown"," at bounding box center [1018, 278] width 84 height 7
click at [1105, 264] on pre "--data '" at bounding box center [1152, 259] width 357 height 9
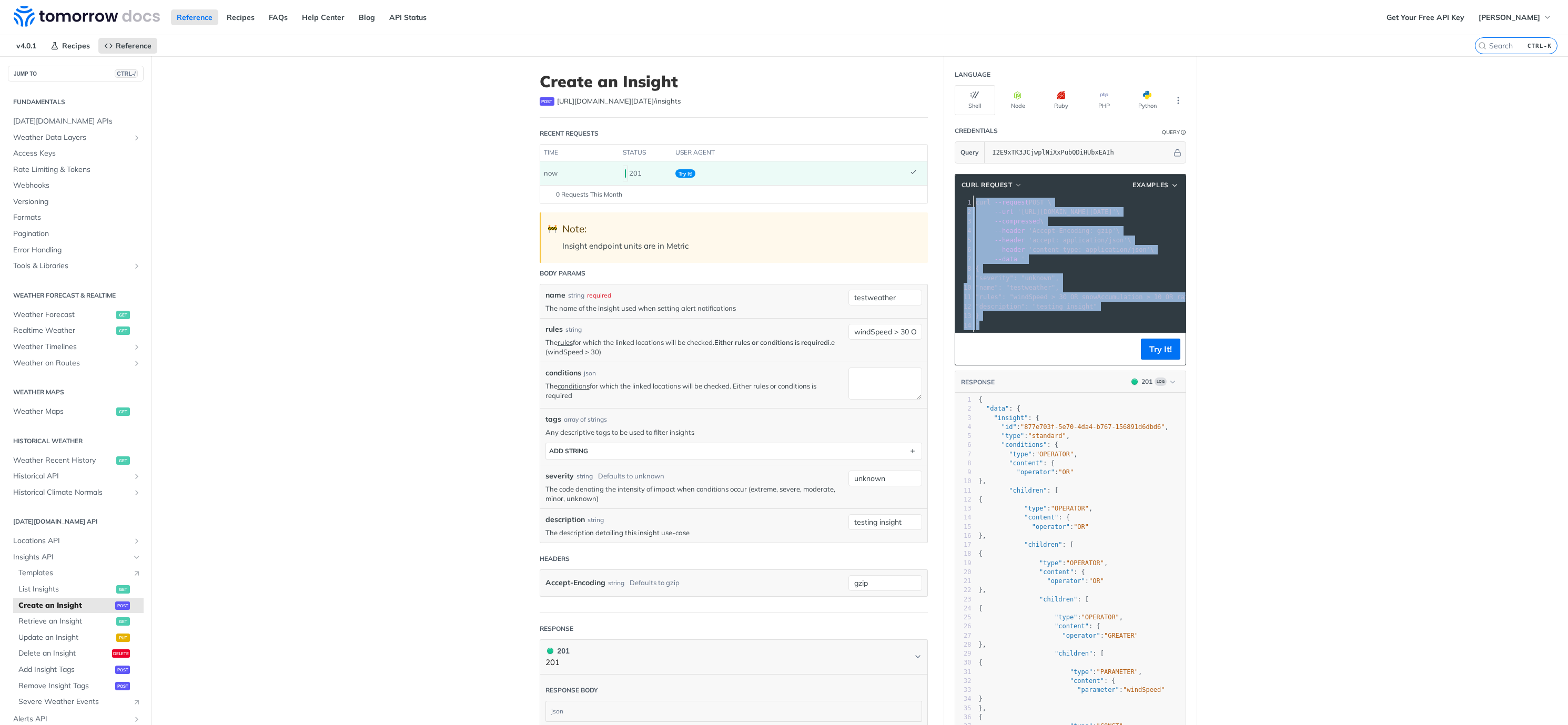
copy div "curl --request POST \ 2 --url 'https://api.tomorrow.io/v4/insights?apikey=I2E9x…"
click at [1079, 440] on pre ""type" : "standard" ," at bounding box center [1087, 436] width 220 height 9
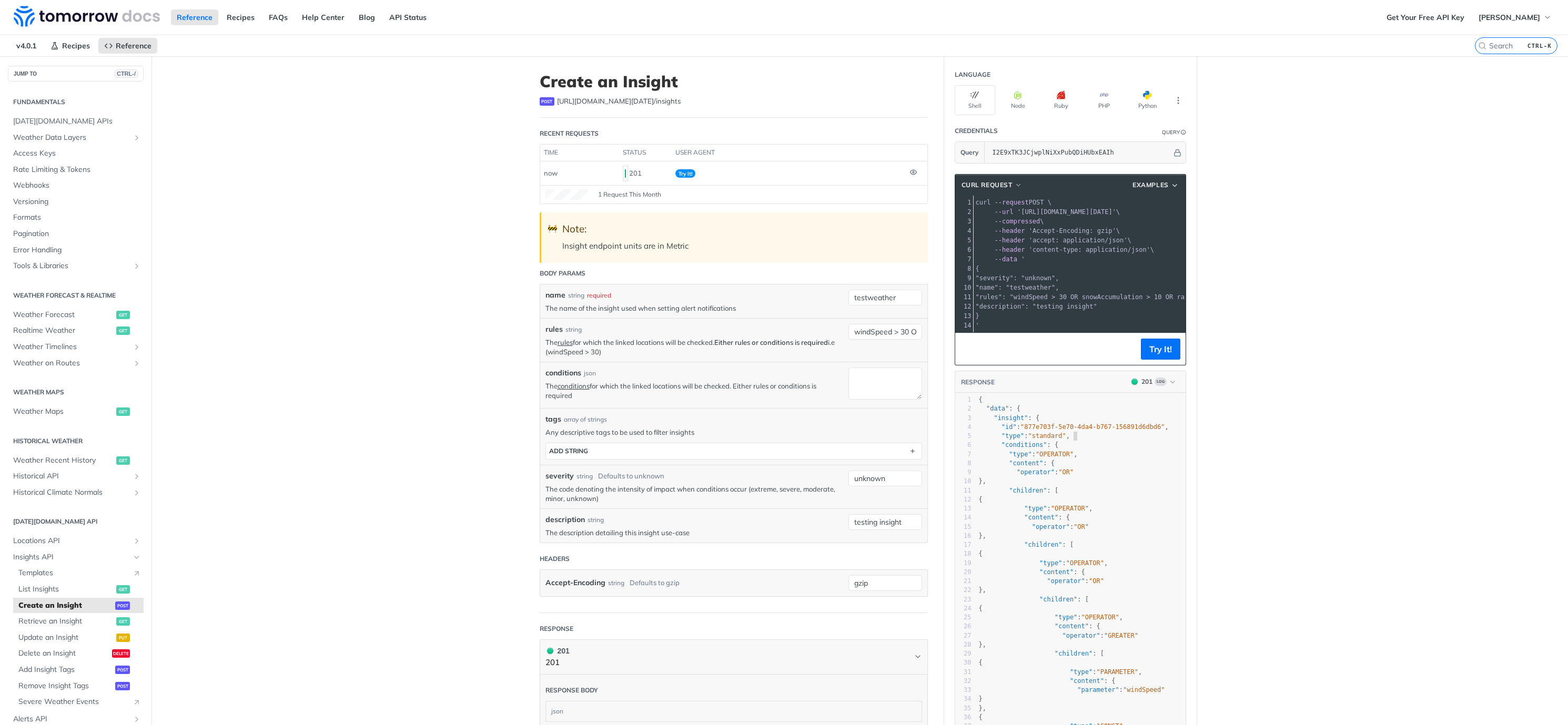
type textarea "","
click at [1079, 440] on pre ""type" : "standard" ," at bounding box center [1087, 436] width 220 height 9
click at [1051, 431] on span ""877e703f-5e70-4da4-b767-156891d6dbd6"" at bounding box center [1093, 427] width 144 height 7
click at [1018, 431] on span ""id" : "877e703f-5e70-4da4-b767-156891d6dbd6" ," at bounding box center [1074, 427] width 190 height 7
type textarea "877e703f-5e70-4da4-b767-156891d6dbd6"
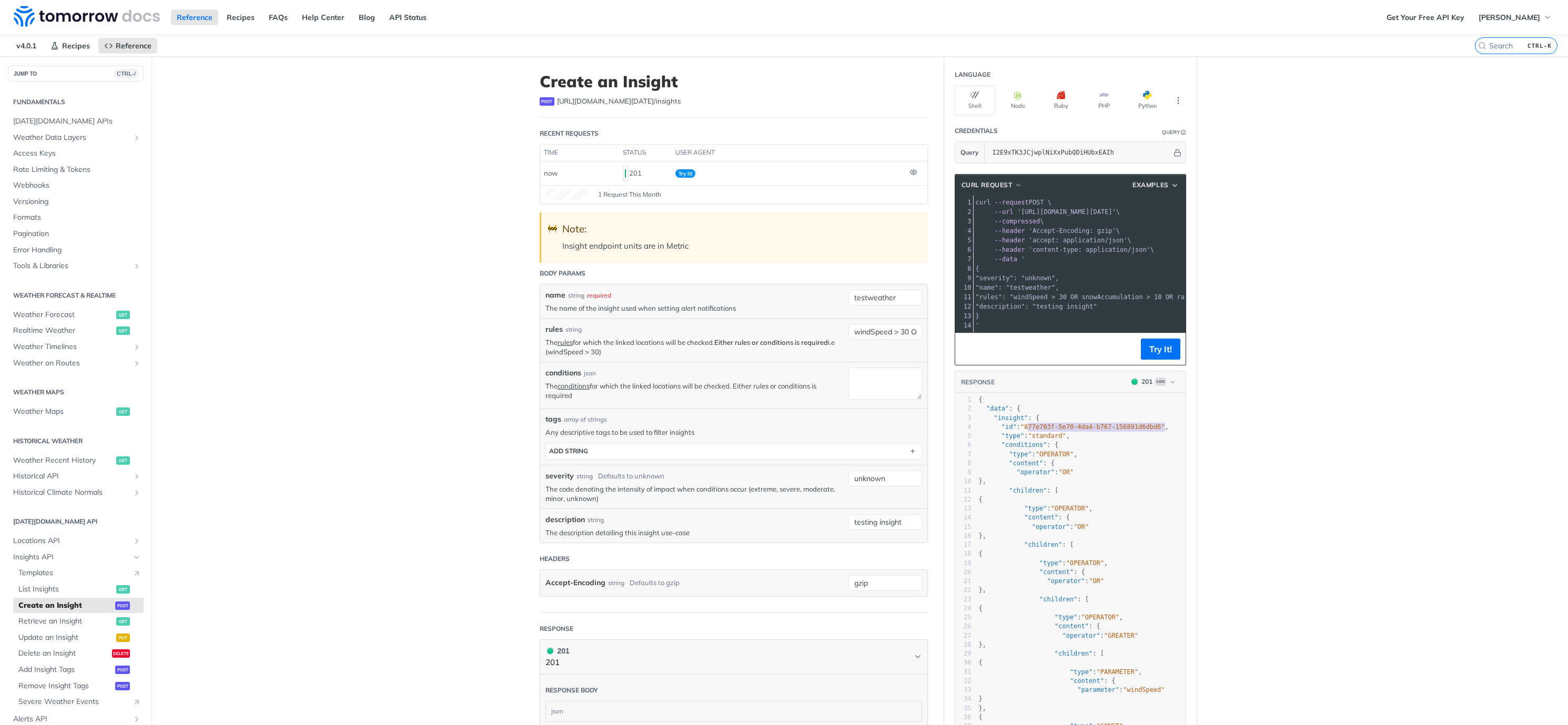
scroll to position [353, 0]
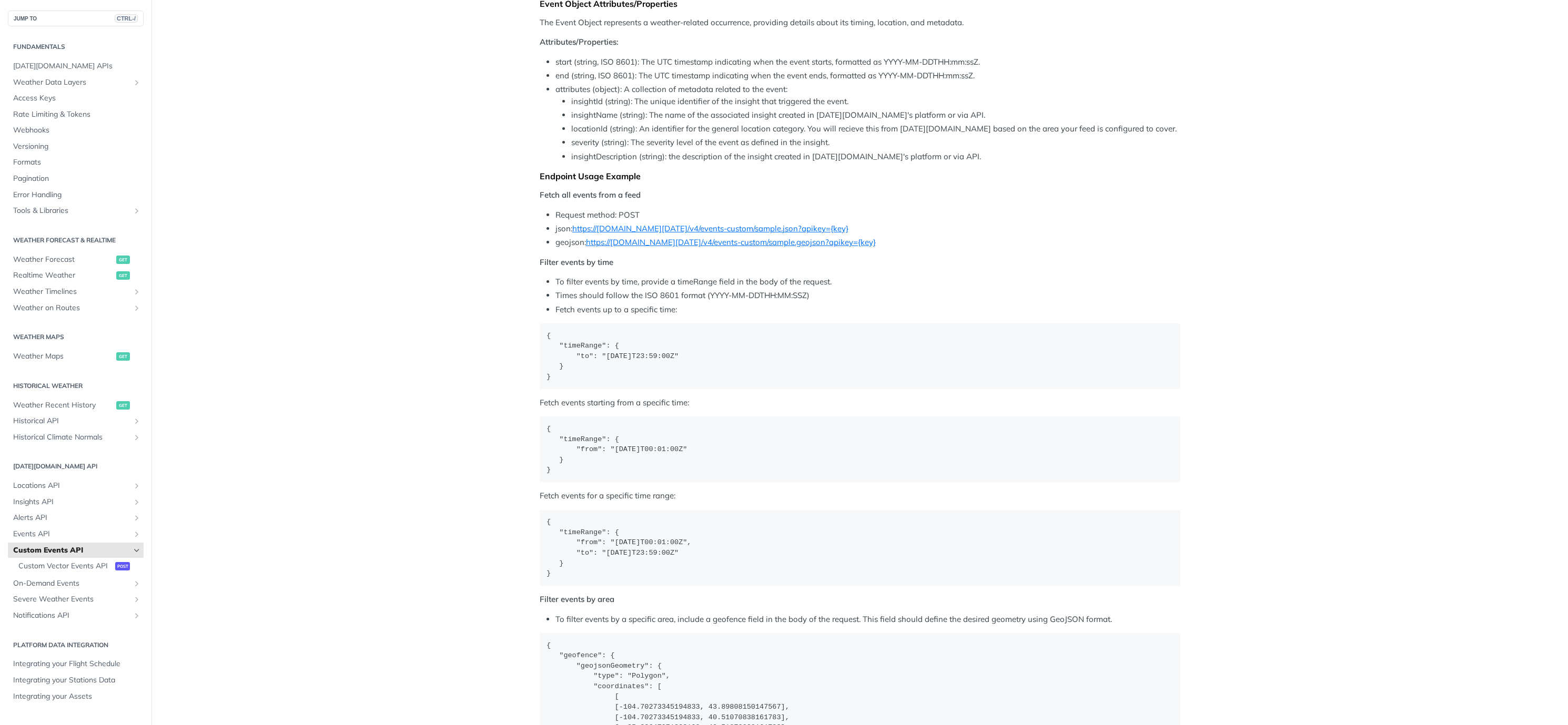
scroll to position [1326, 0]
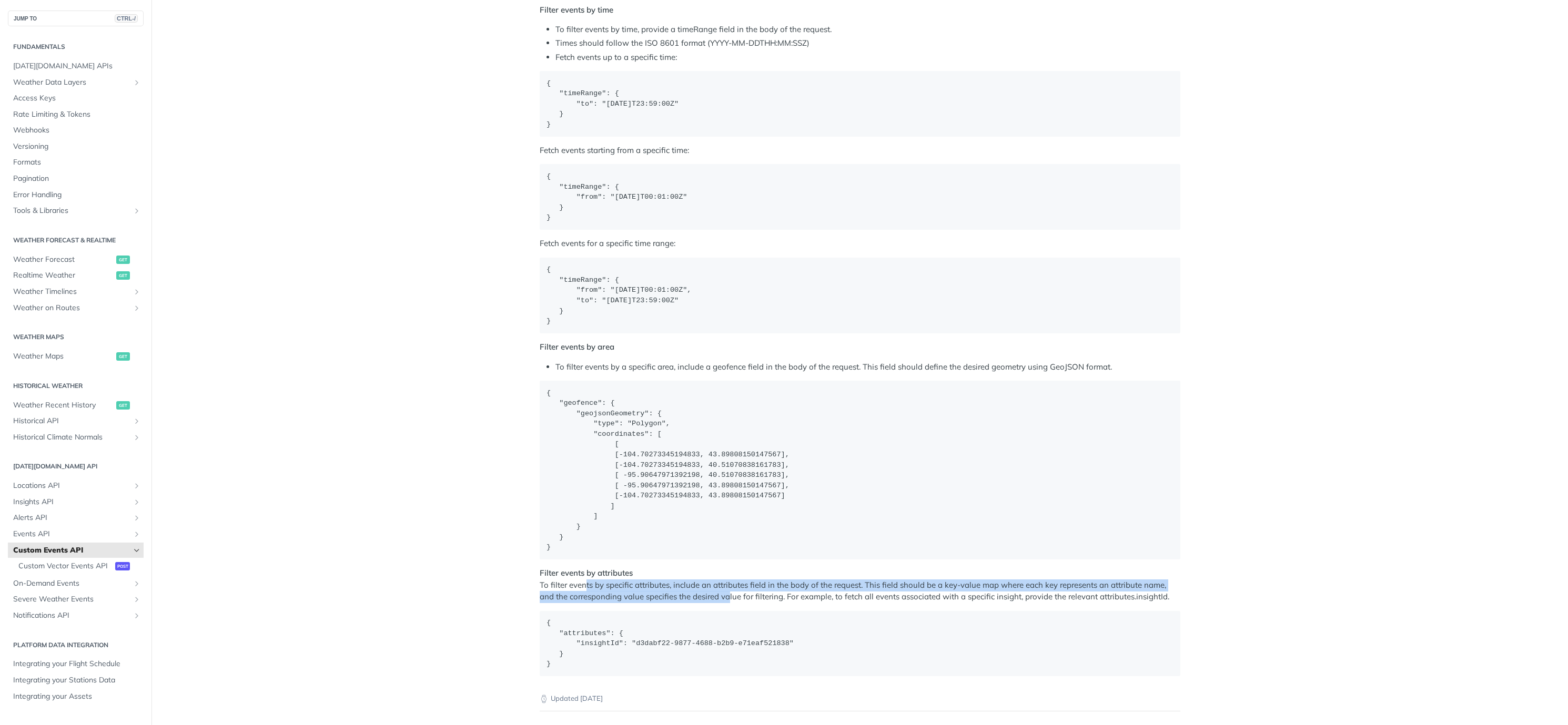
drag, startPoint x: 582, startPoint y: 585, endPoint x: 727, endPoint y: 597, distance: 145.5
click at [727, 597] on p "Filter events by attributes To filter events by specific attributes, include an…" at bounding box center [860, 585] width 641 height 36
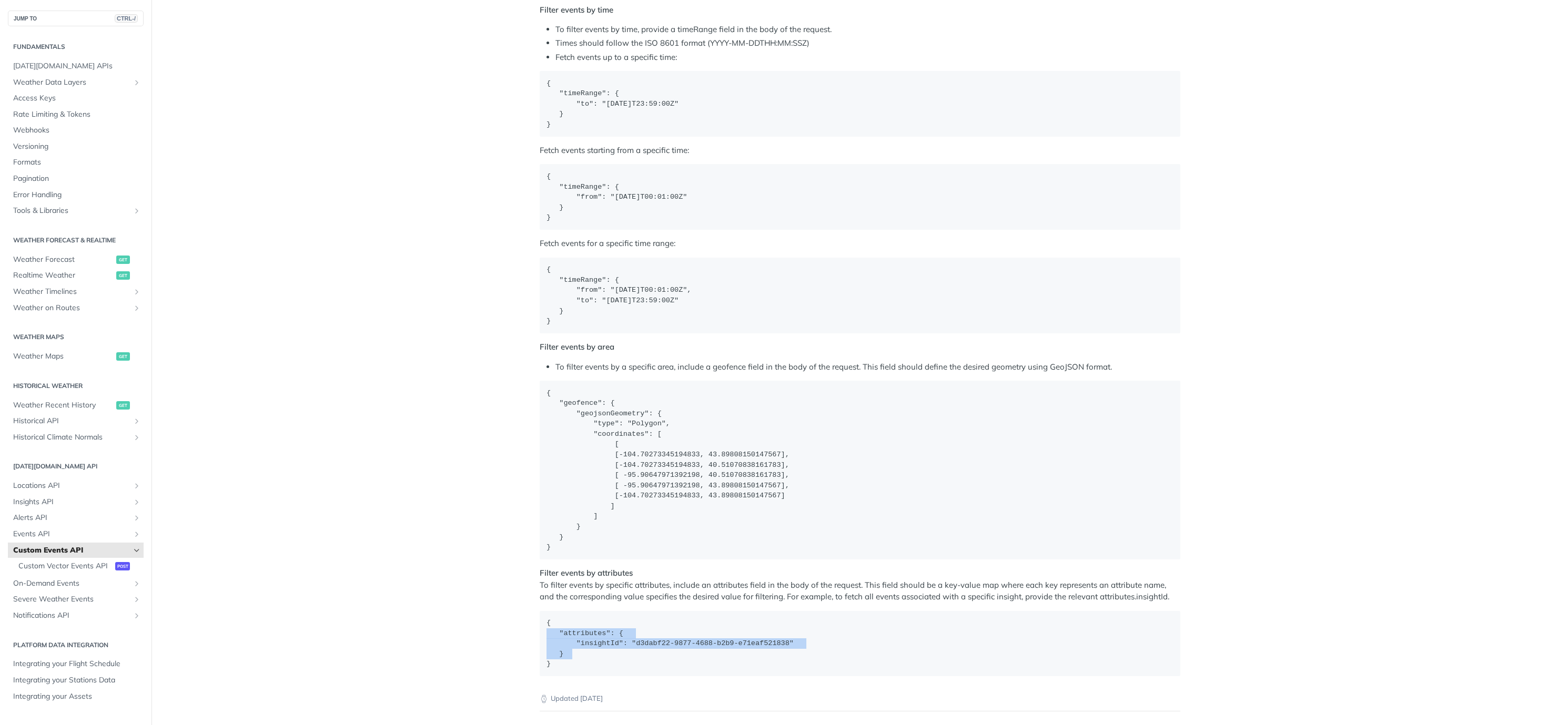
drag, startPoint x: 574, startPoint y: 654, endPoint x: 527, endPoint y: 638, distance: 49.6
copy span ""attributes": { "insightId": "d3dabf22-9877-4688-b2b9-e71eaf521838" }"
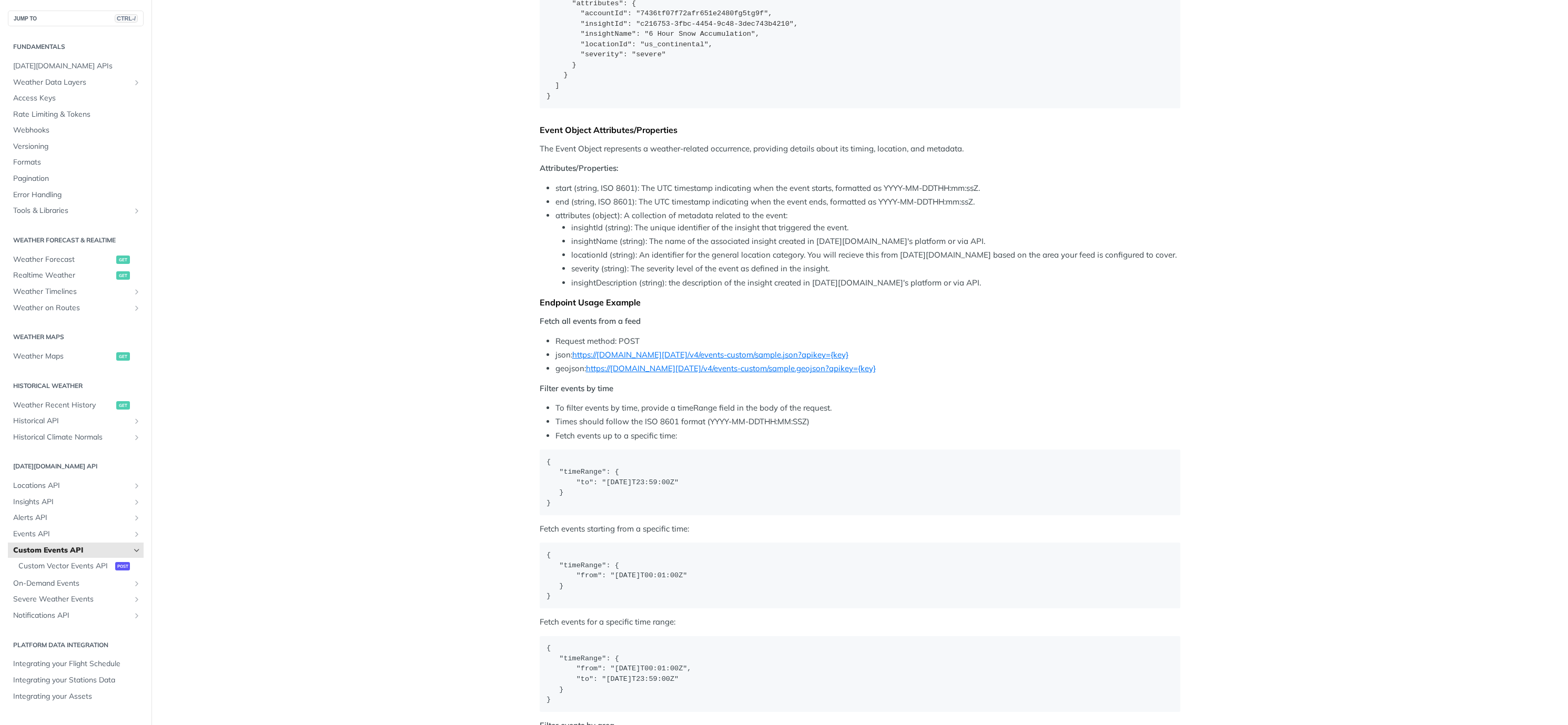
scroll to position [1010, 0]
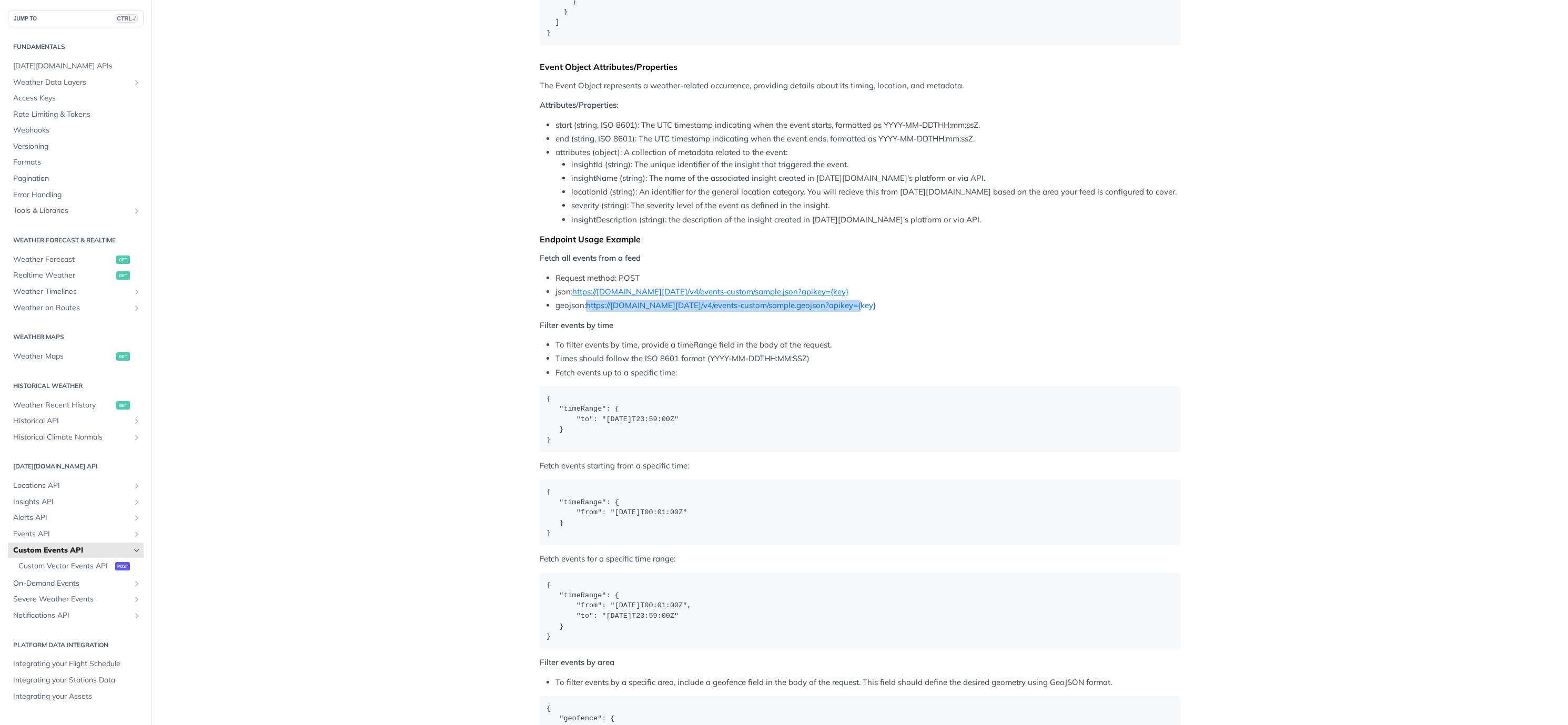
drag, startPoint x: 793, startPoint y: 304, endPoint x: 584, endPoint y: 308, distance: 209.0
click at [584, 308] on li "geojson: https://api.tomorrow.io/v4/events-custom/sample.geojson?apikey={key}" at bounding box center [868, 305] width 625 height 12
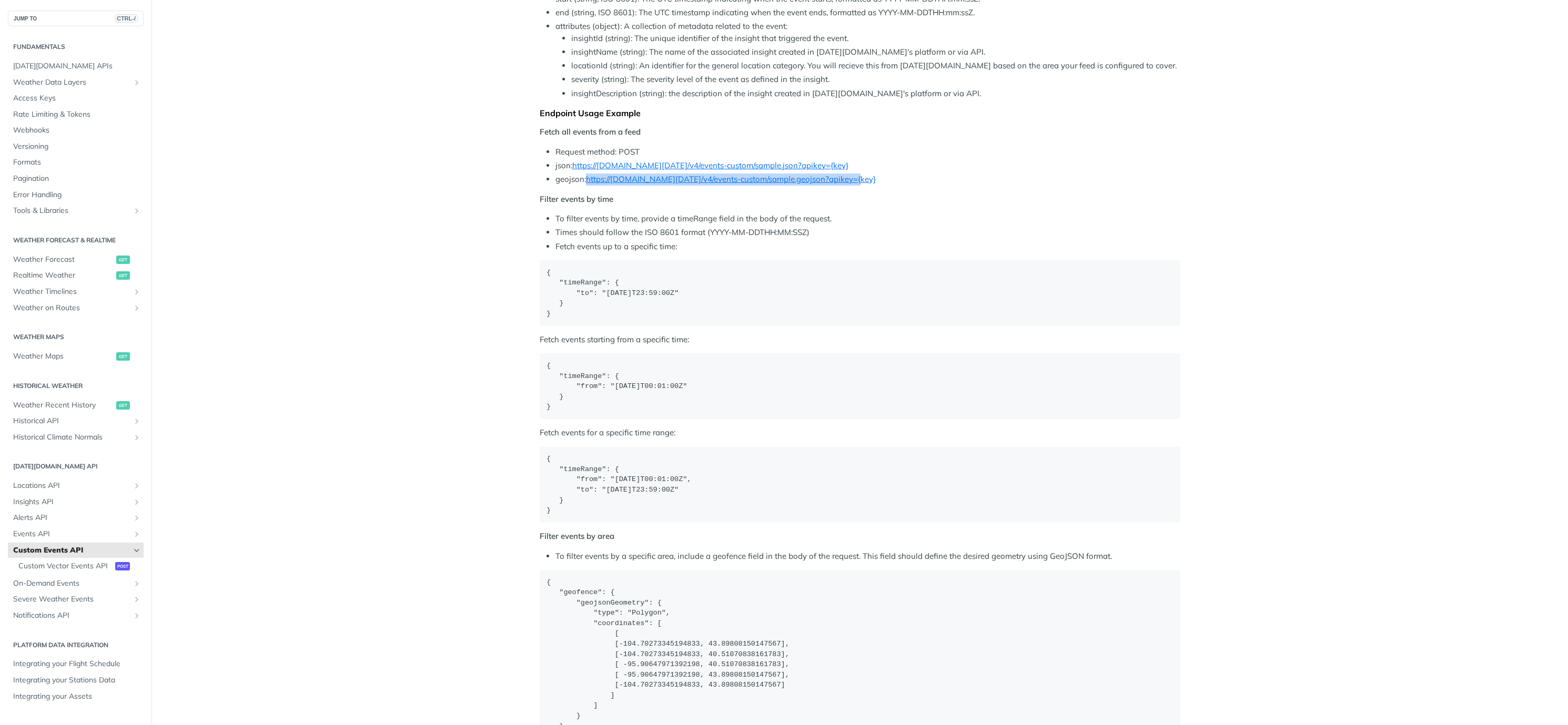
scroll to position [1641, 0]
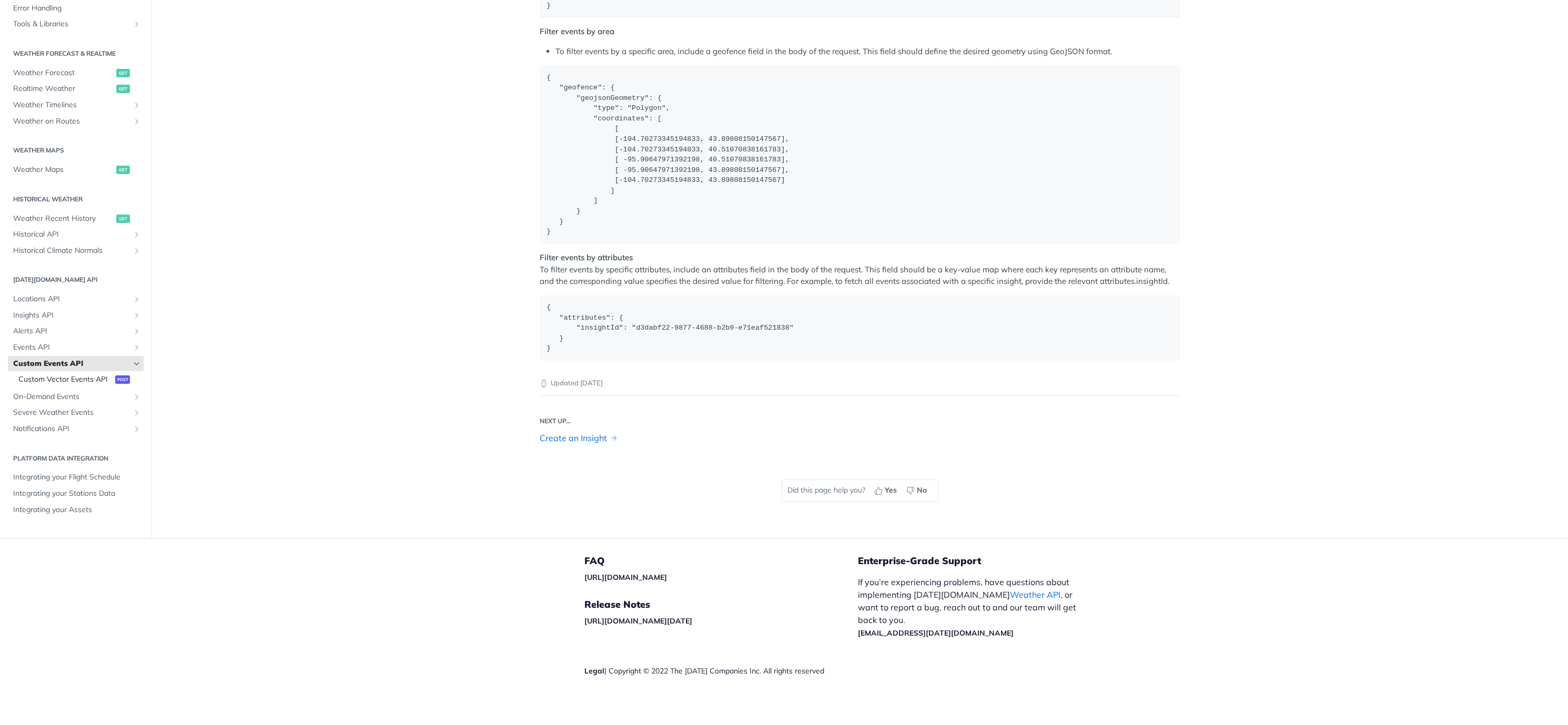
click at [63, 385] on span "Custom Vector Events API" at bounding box center [65, 380] width 94 height 11
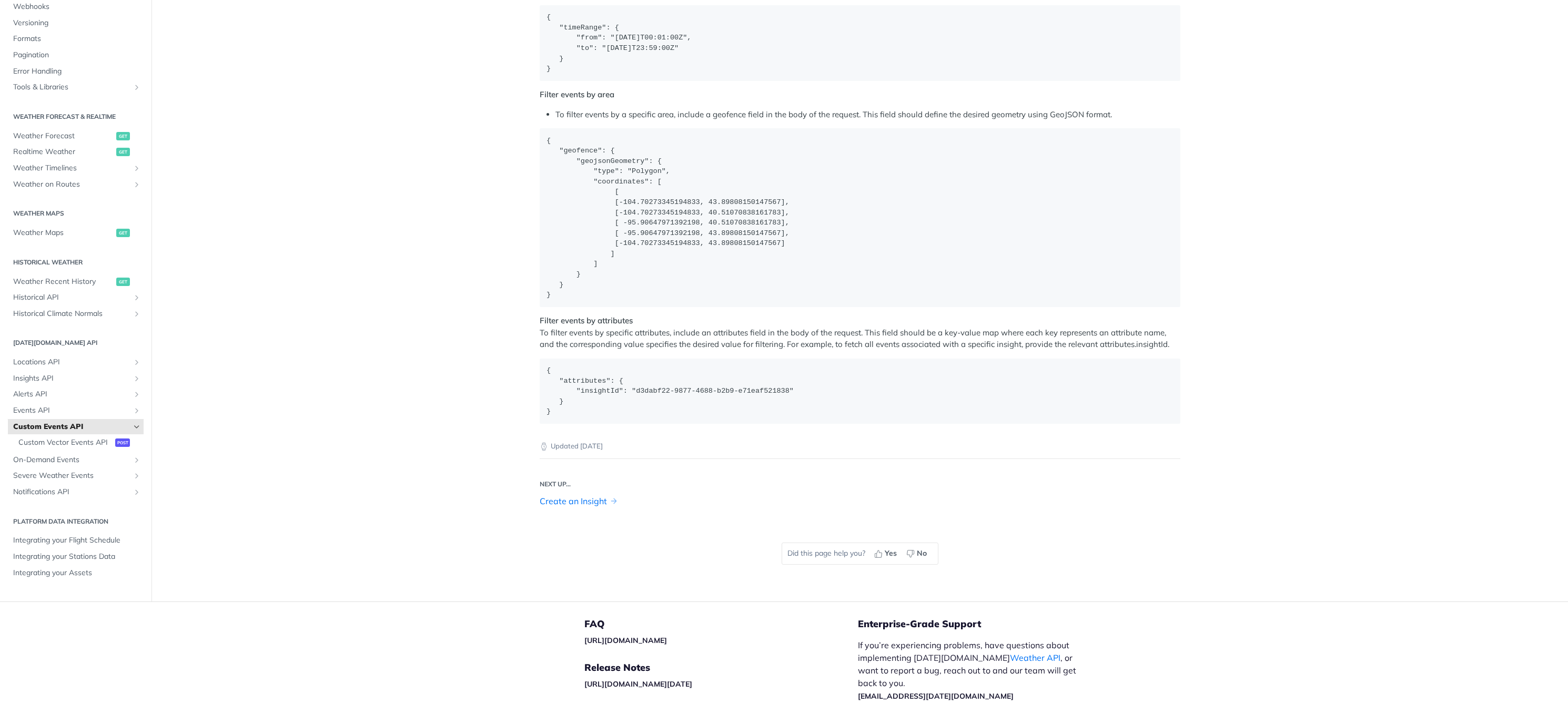
scroll to position [1641, 0]
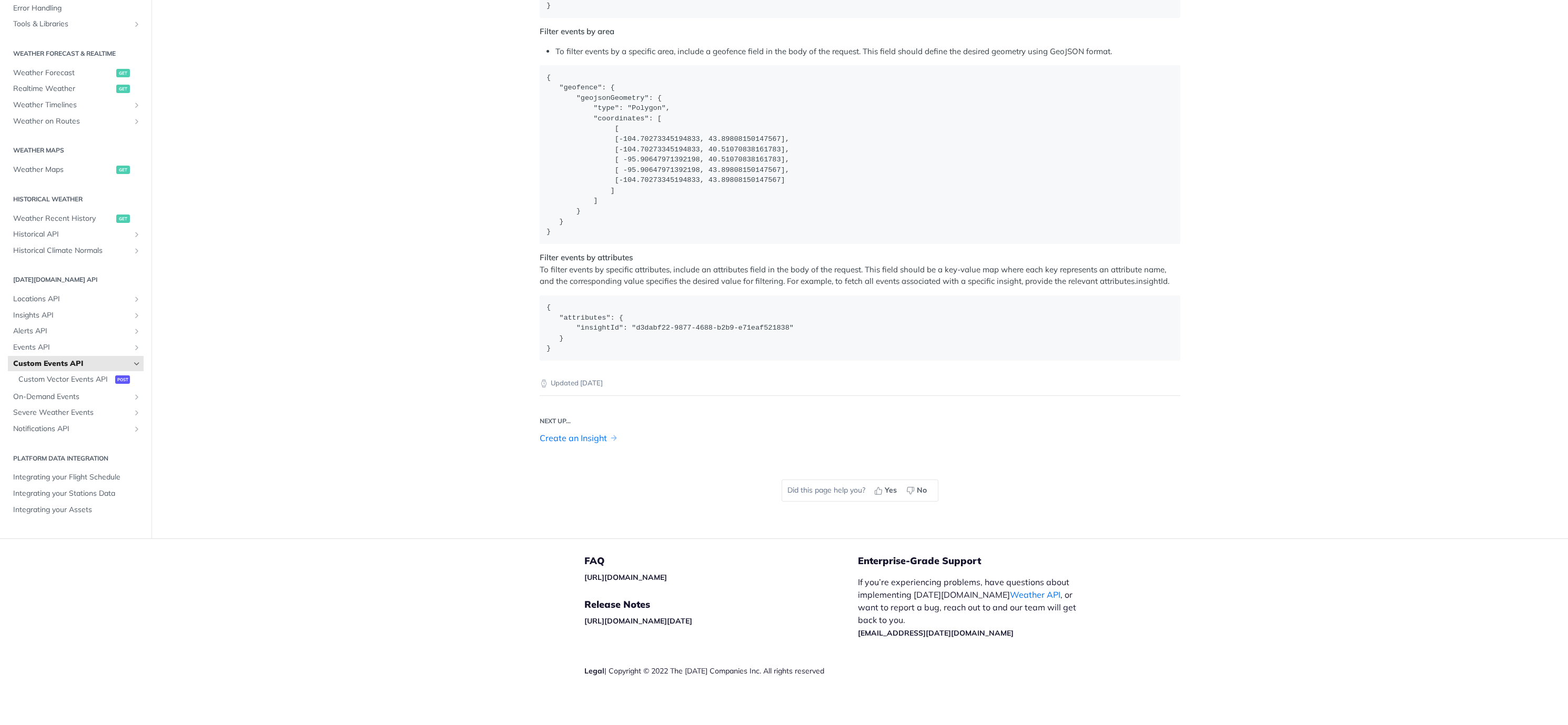
click at [576, 436] on link "Create an Insight" at bounding box center [574, 438] width 68 height 13
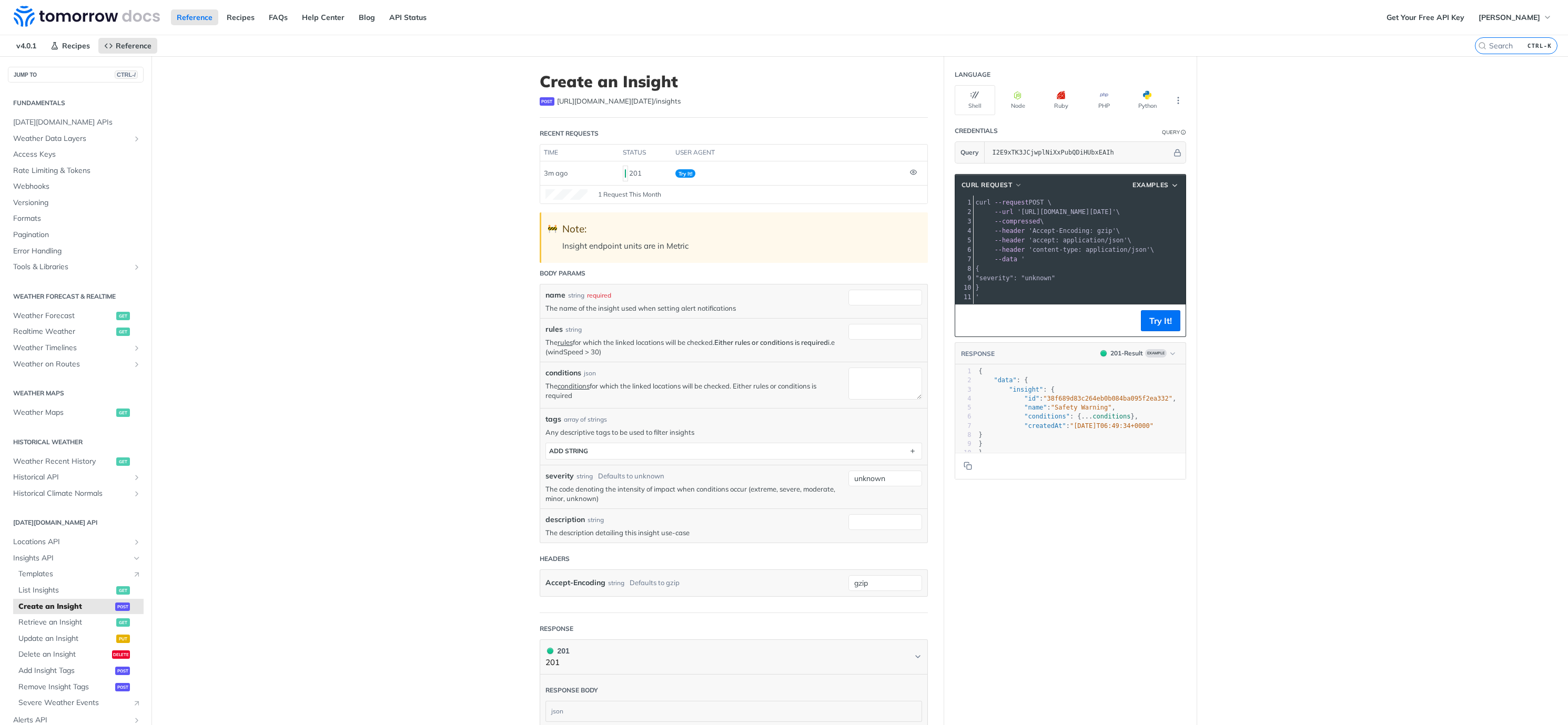
click at [1491, 51] on label "CTRL-K" at bounding box center [1516, 46] width 82 height 16
click at [1491, 50] on input "CTRL-K" at bounding box center [1504, 46] width 108 height 9
click at [1508, 43] on input "search" at bounding box center [1504, 46] width 108 height 9
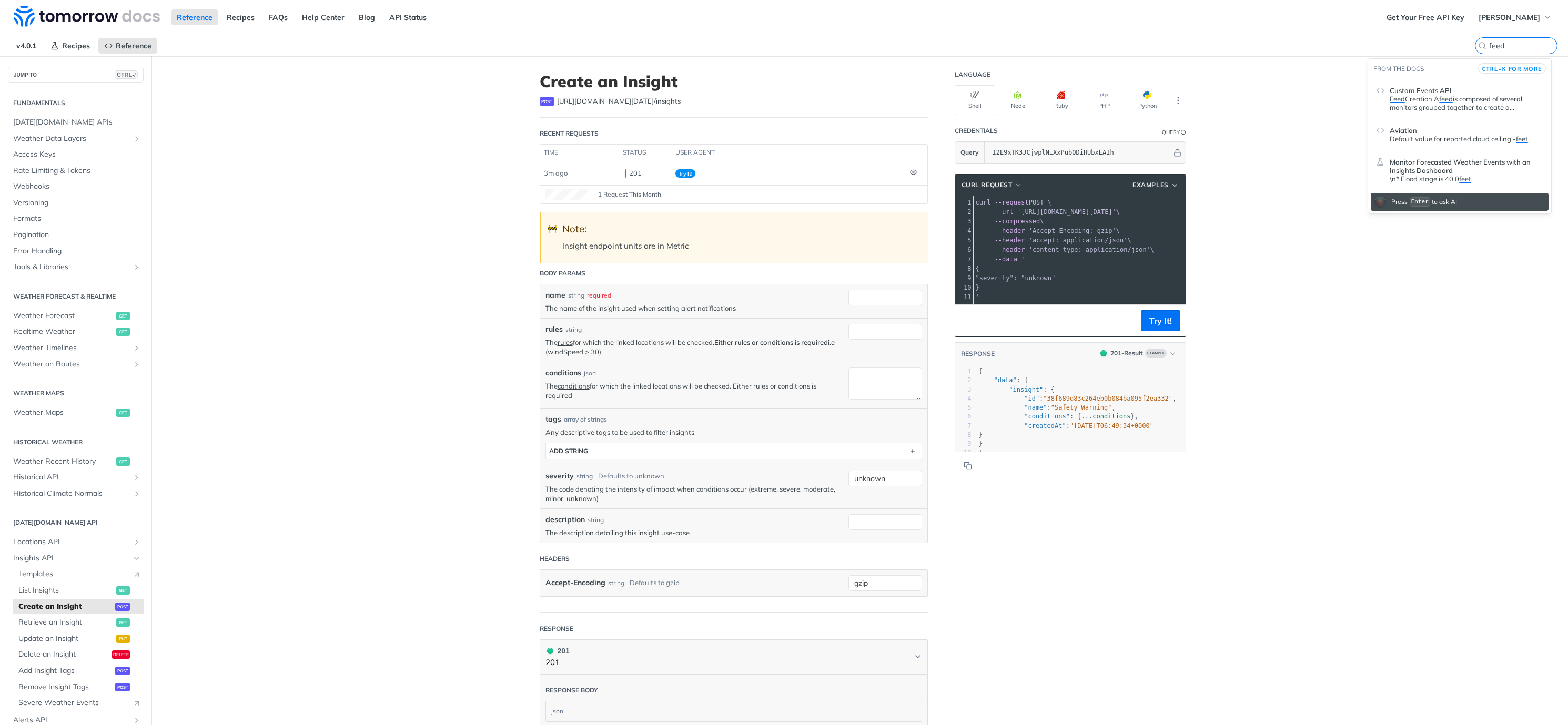
click at [1426, 98] on p "Feed Creation A feed is composed of several monitors grouped together to create…" at bounding box center [1467, 103] width 153 height 16
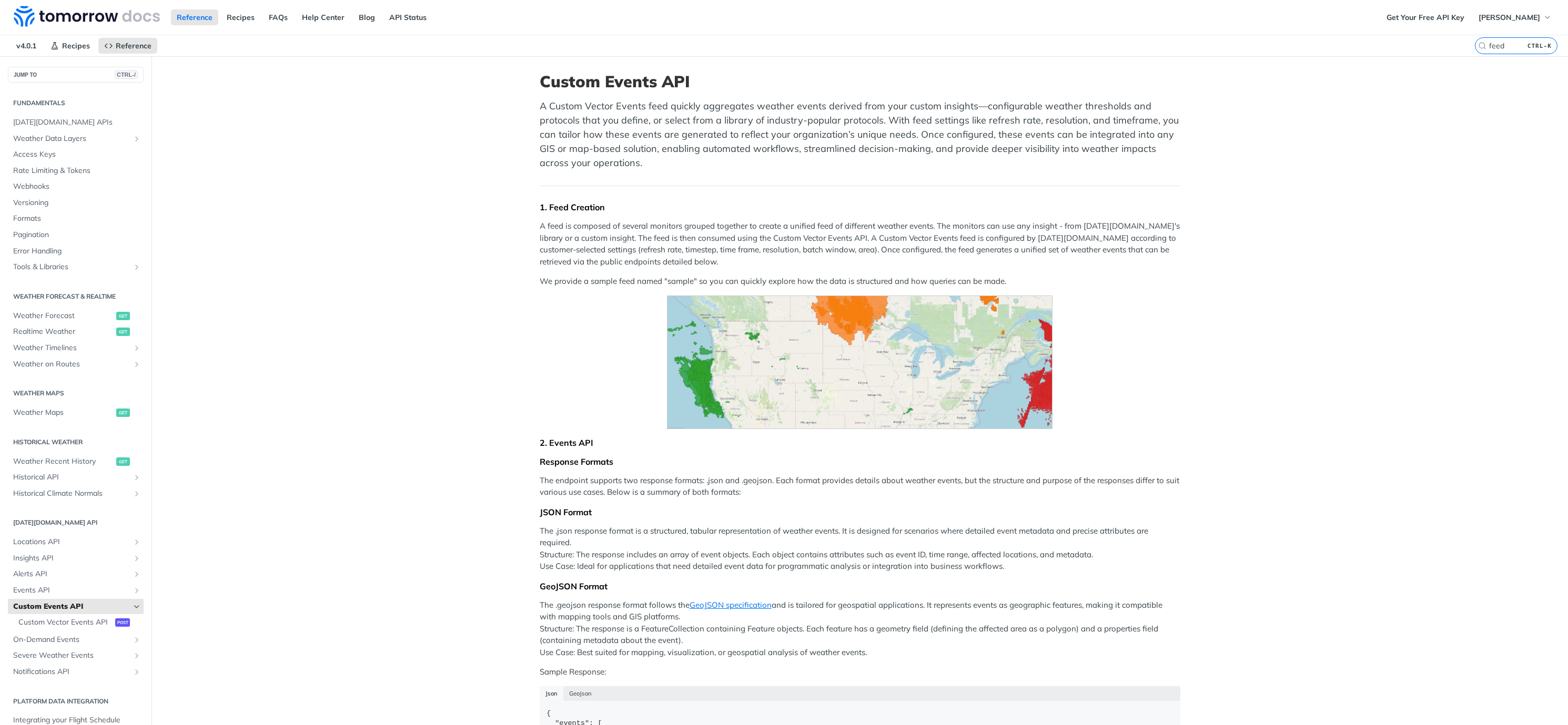
click at [1497, 38] on label "feed CTRL-K" at bounding box center [1516, 46] width 82 height 16
click at [1497, 41] on input "feed" at bounding box center [1504, 46] width 108 height 9
click at [1503, 47] on input "feed" at bounding box center [1504, 46] width 108 height 9
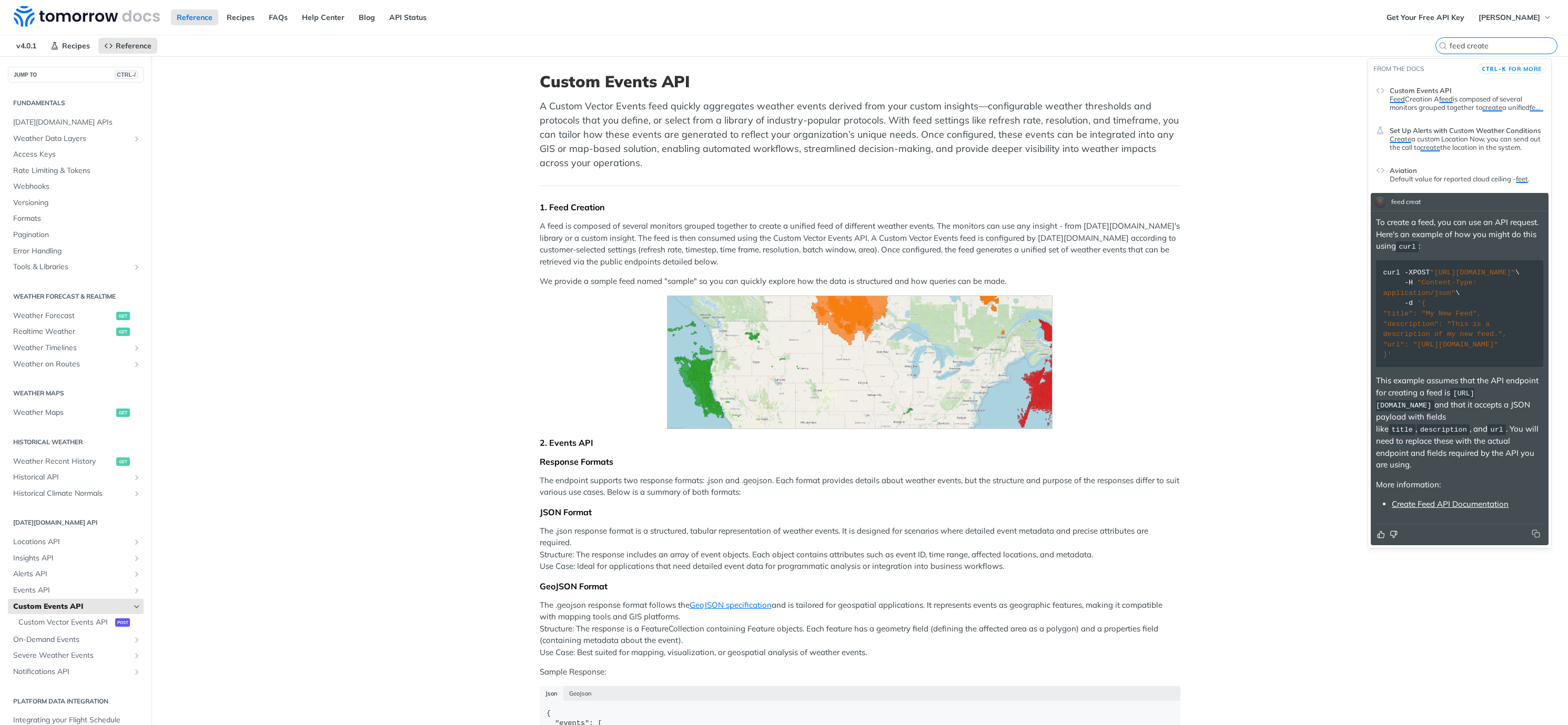
type input "feed create"
click at [1477, 510] on link "Create Feed API Documentation" at bounding box center [1450, 504] width 117 height 10
click at [1514, 47] on input "feed create" at bounding box center [1504, 46] width 108 height 9
click at [1458, 277] on span ""https://api.example.com/feeds"" at bounding box center [1472, 272] width 85 height 8
click at [1436, 184] on link "Aviation Default value for reported cloud ceiling - feet ." at bounding box center [1459, 172] width 178 height 30
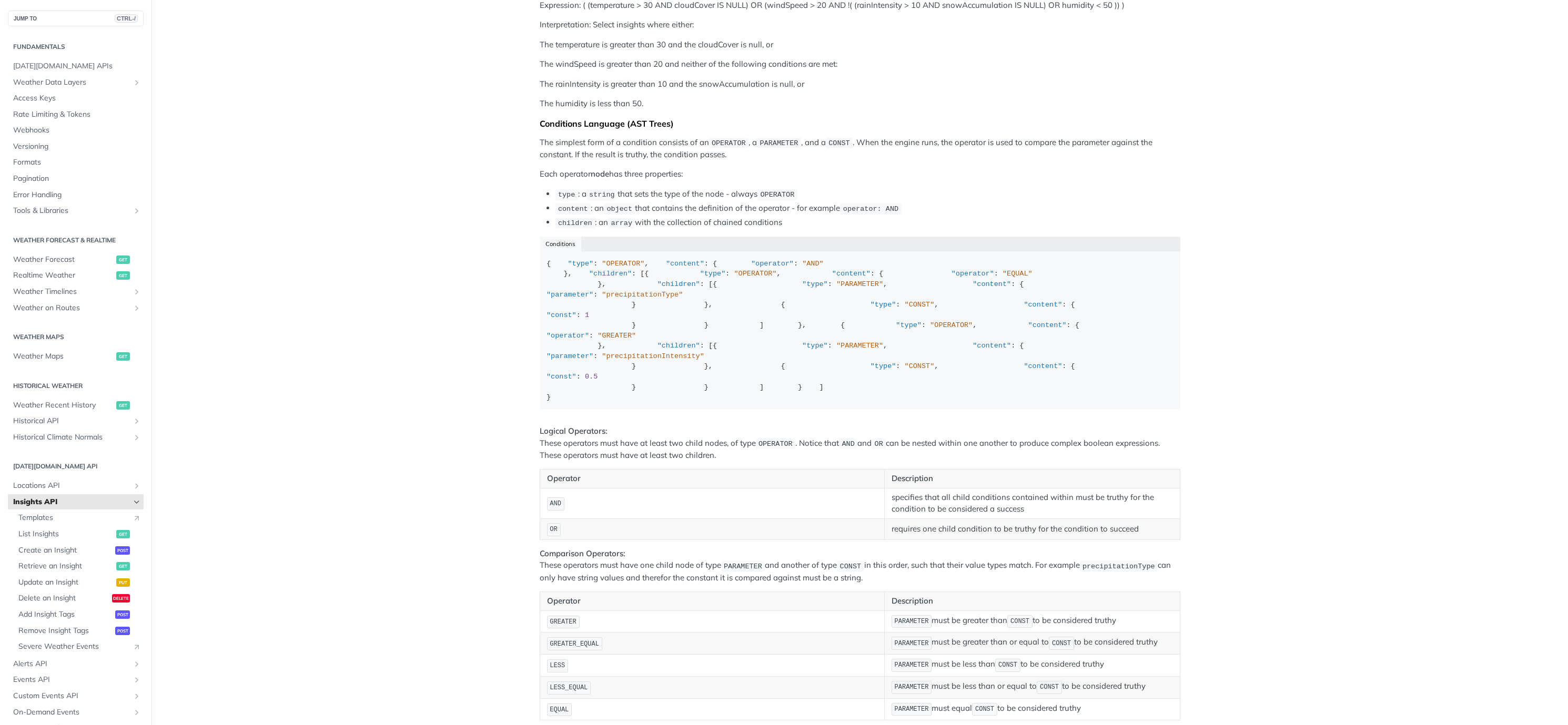
scroll to position [631, 0]
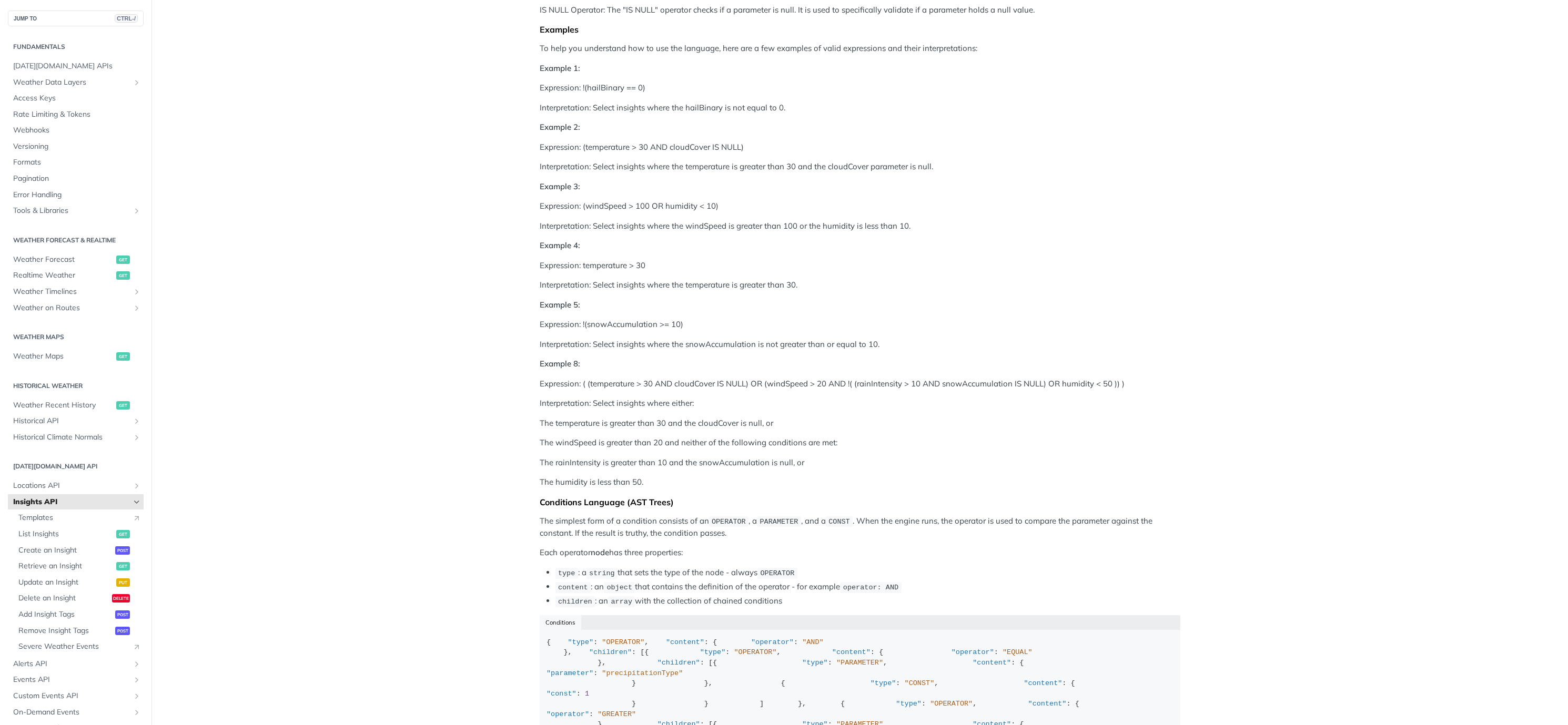
click at [611, 322] on p "Expression: !(snowAccumulation >= 10)" at bounding box center [860, 324] width 641 height 12
copy p "snowAccumulation"
click at [883, 385] on p "Expression: ( (temperature > 30 AND cloudCover IS NULL) OR (windSpeed > 20 AND …" at bounding box center [860, 384] width 641 height 12
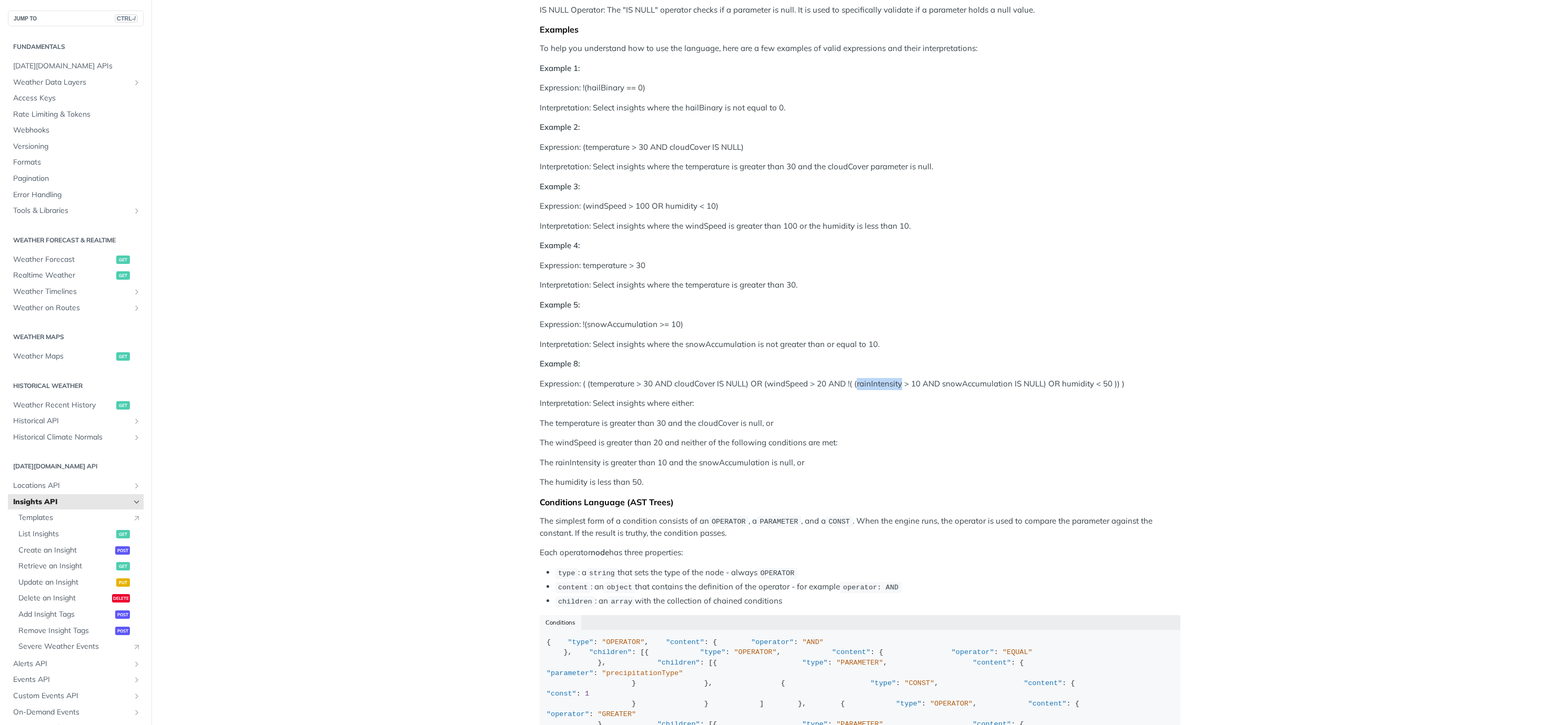
copy p "rainIntensity"
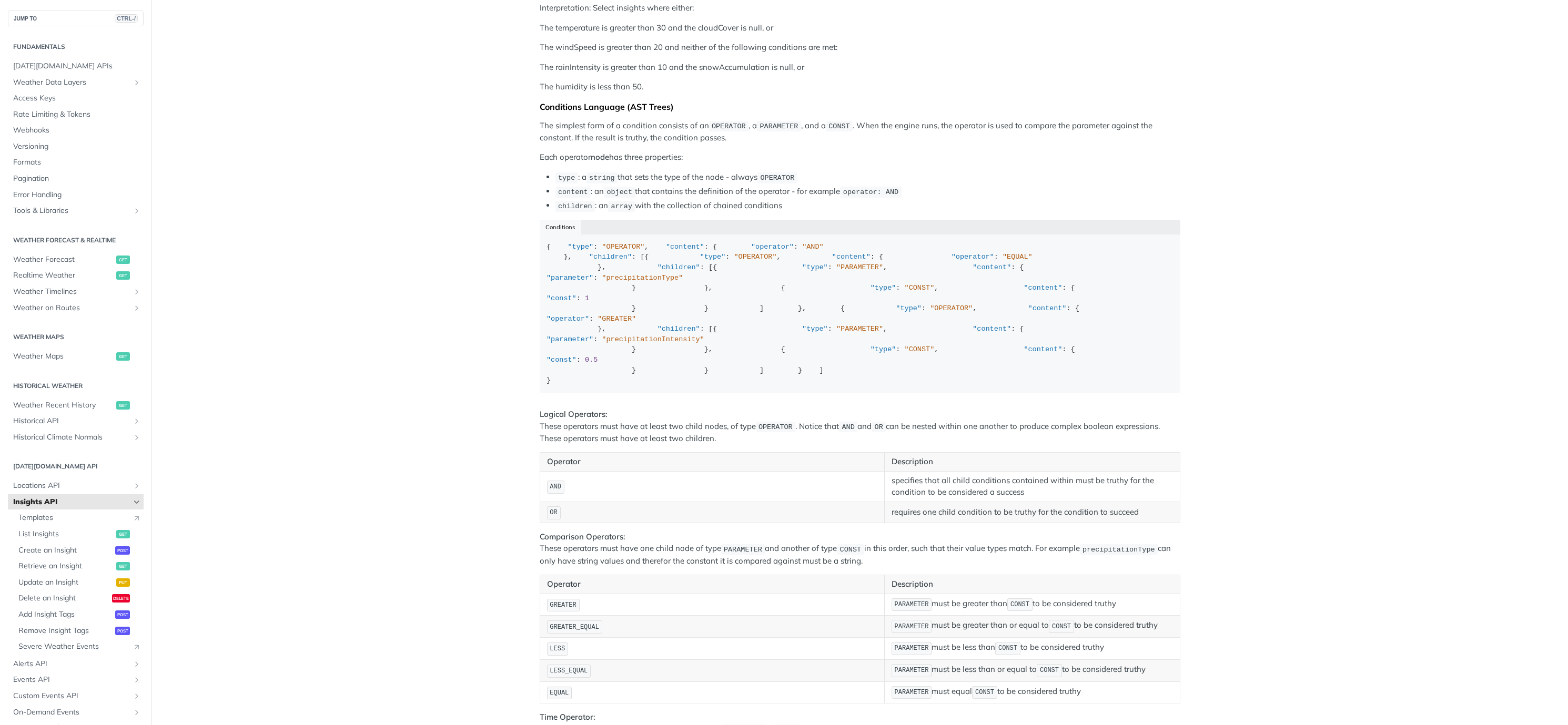
scroll to position [0, 0]
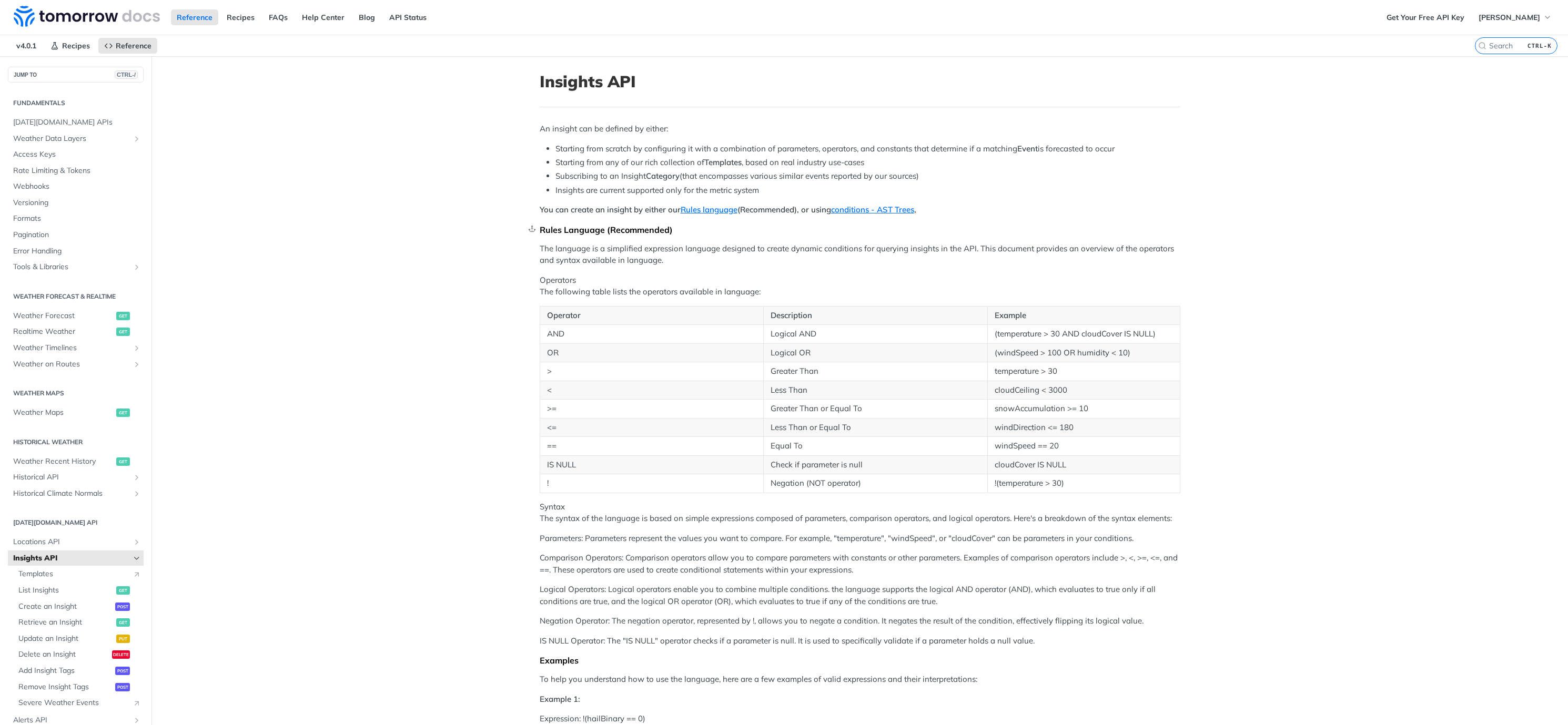
click at [710, 231] on div "Rules Language (Recommended)" at bounding box center [860, 230] width 641 height 11
click at [708, 210] on link "Rules language" at bounding box center [709, 209] width 57 height 10
click at [1500, 45] on input "CTRL-K" at bounding box center [1504, 46] width 108 height 9
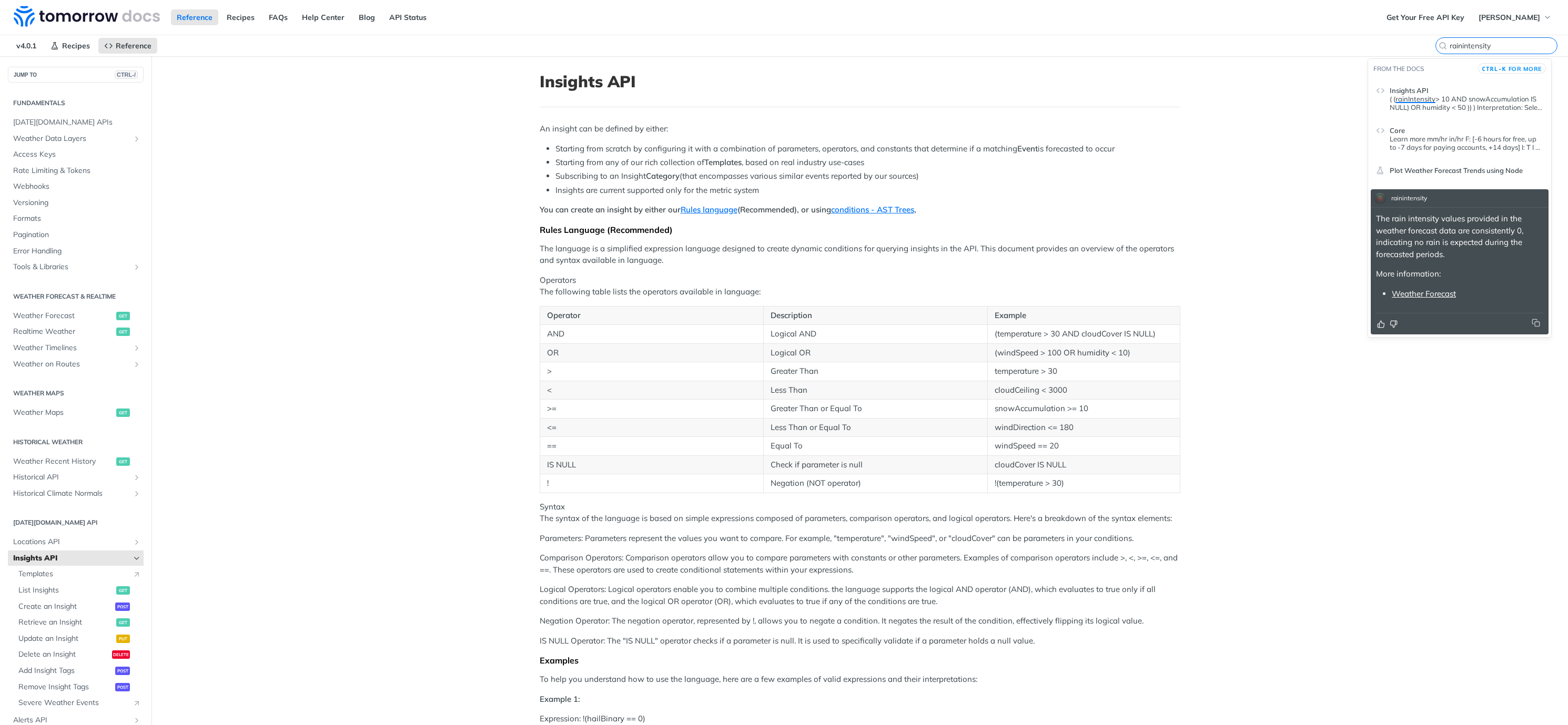
type input "rainintensity"
click at [1447, 140] on p "Learn more mm/hr in/hr F: [-6 hours for free, up to -7 days for paying accounts…" at bounding box center [1467, 142] width 153 height 16
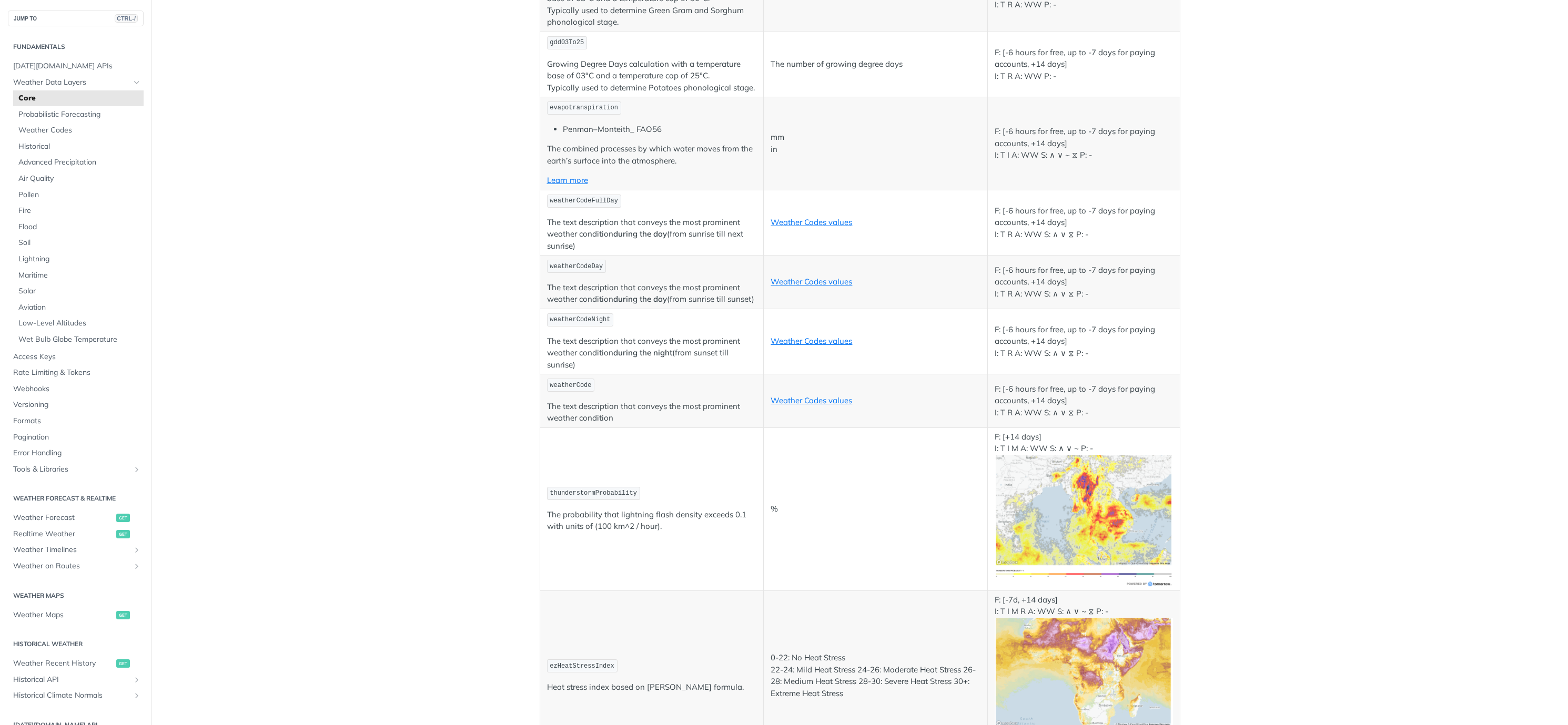
scroll to position [3725, 0]
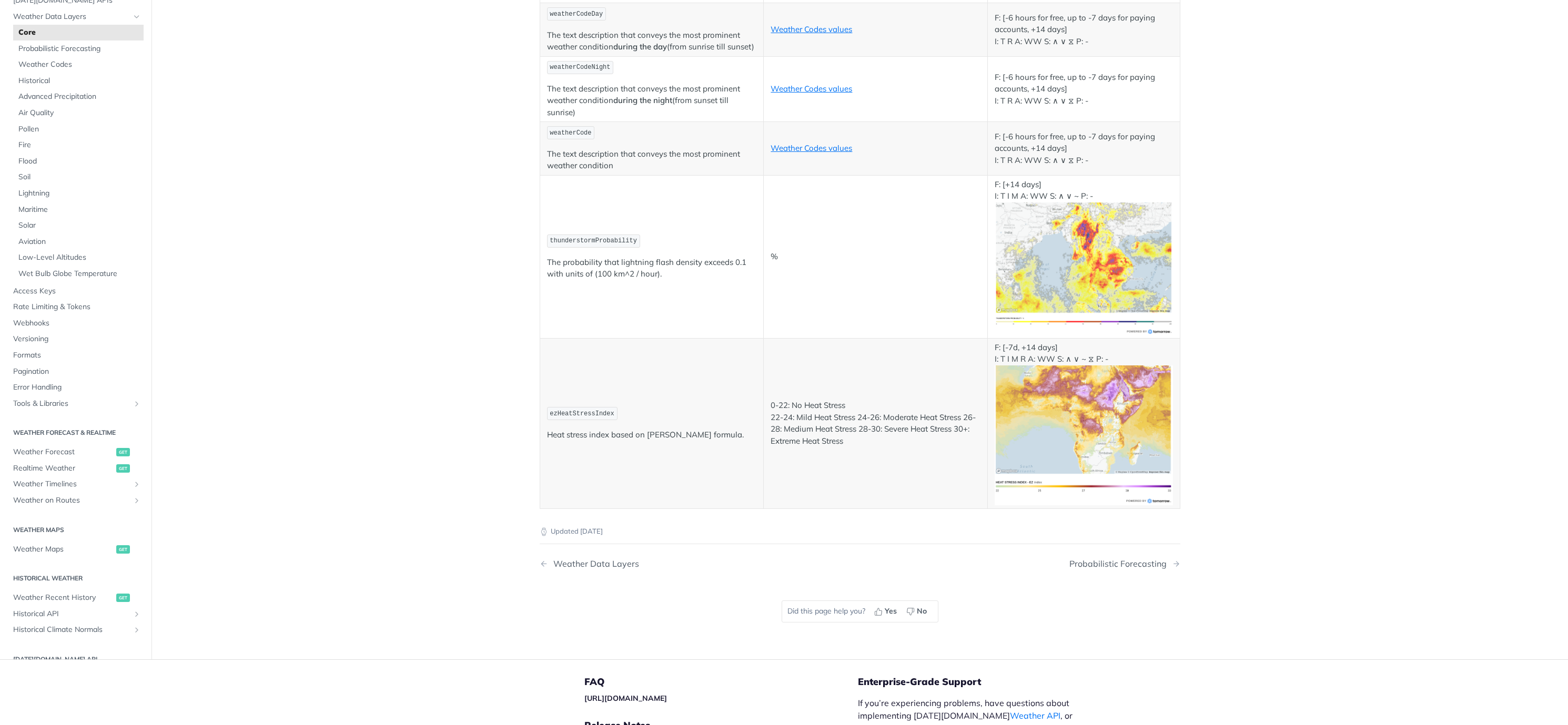
copy span "visibility"
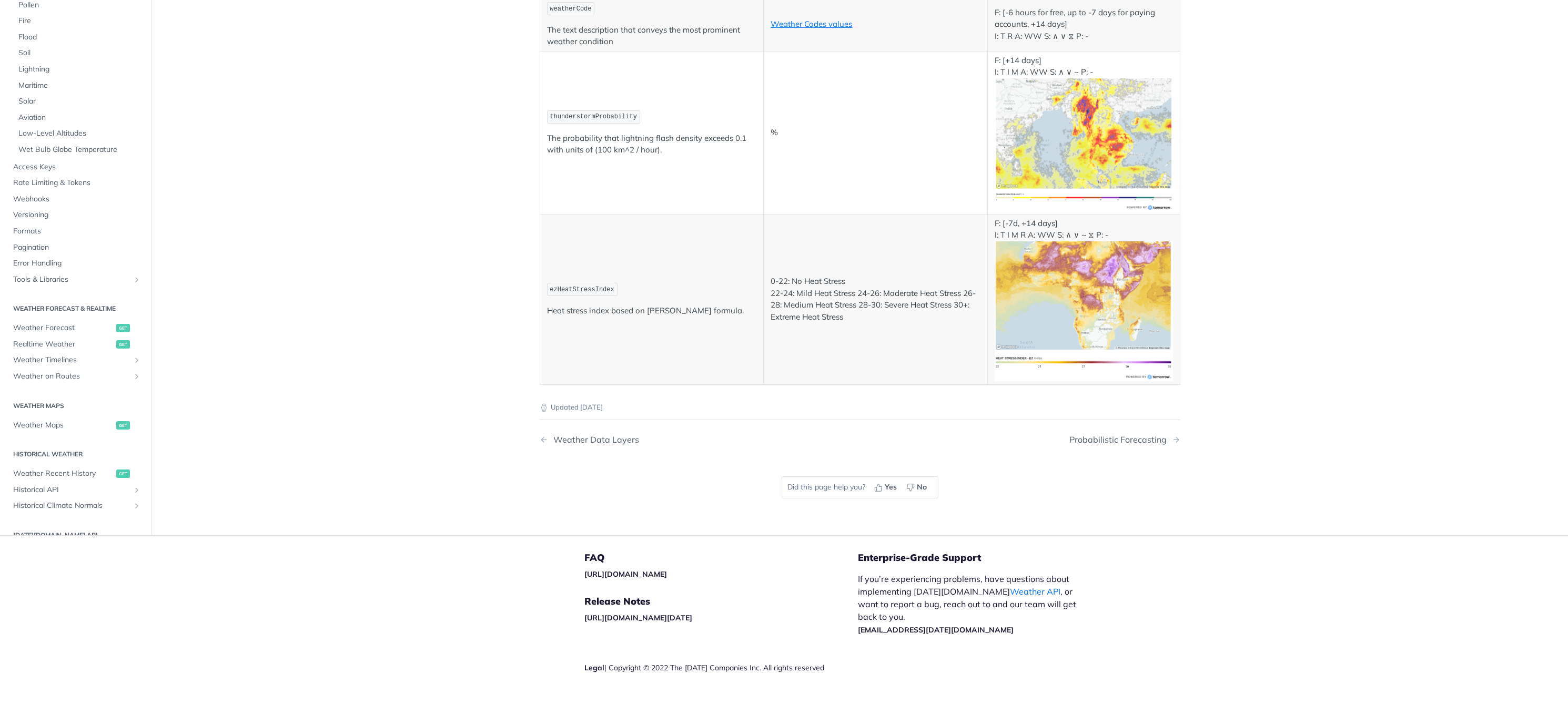
scroll to position [5365, 0]
